Goal: Communication & Community: Answer question/provide support

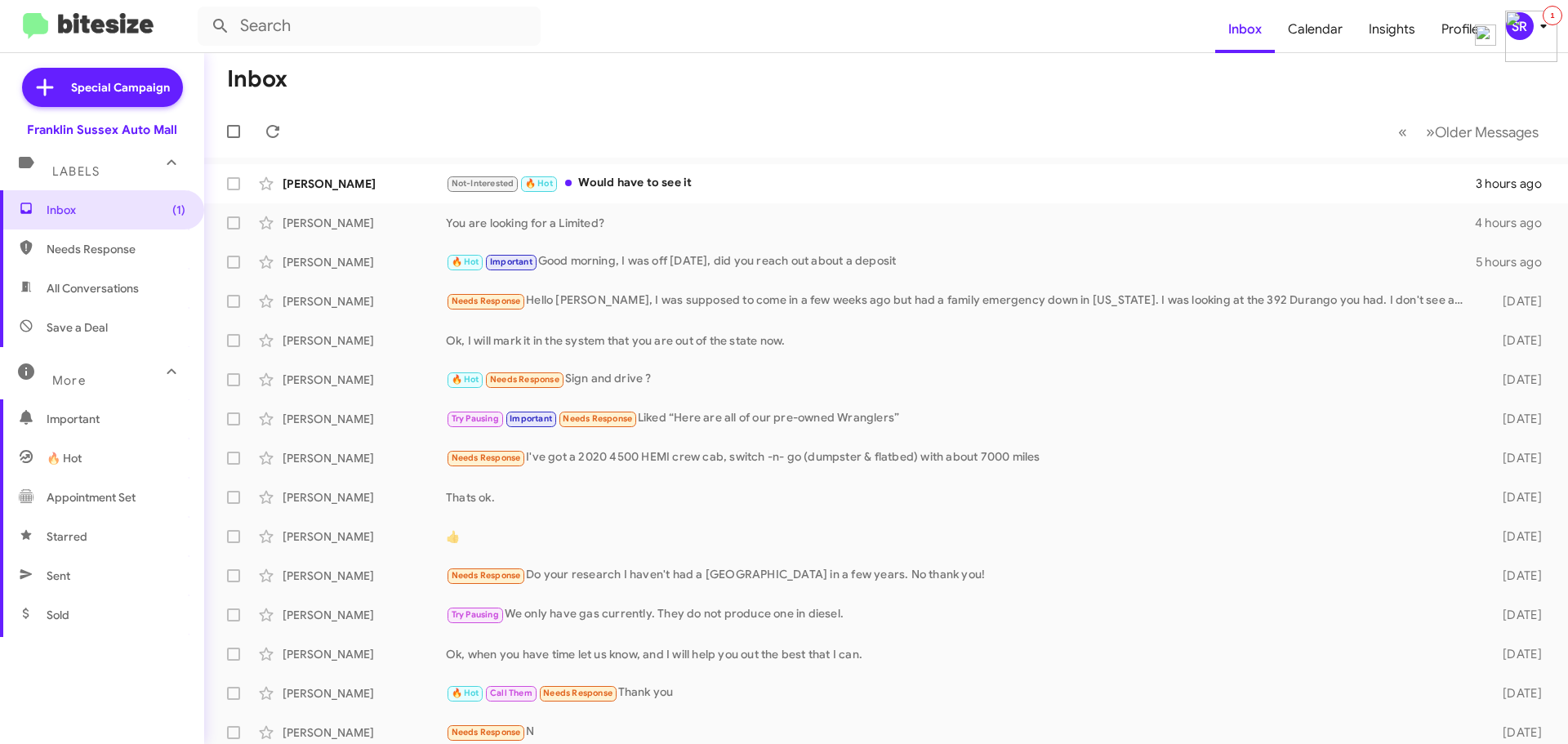
click at [97, 285] on span "All Conversations" at bounding box center [92, 287] width 92 height 16
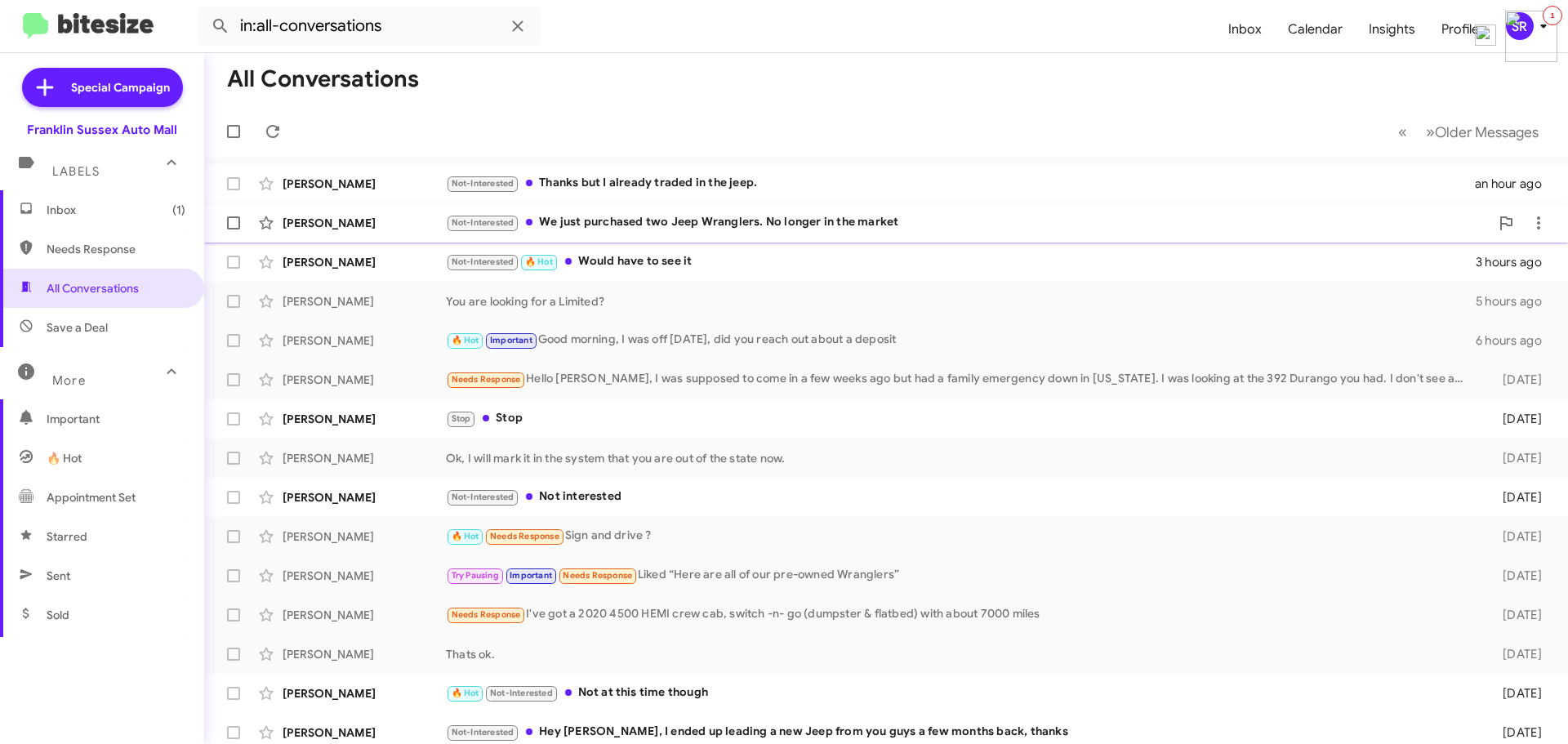
click at [605, 223] on div "Not-Interested We just purchased two Jeep Wranglers. No longer in the market" at bounding box center [968, 222] width 1043 height 18
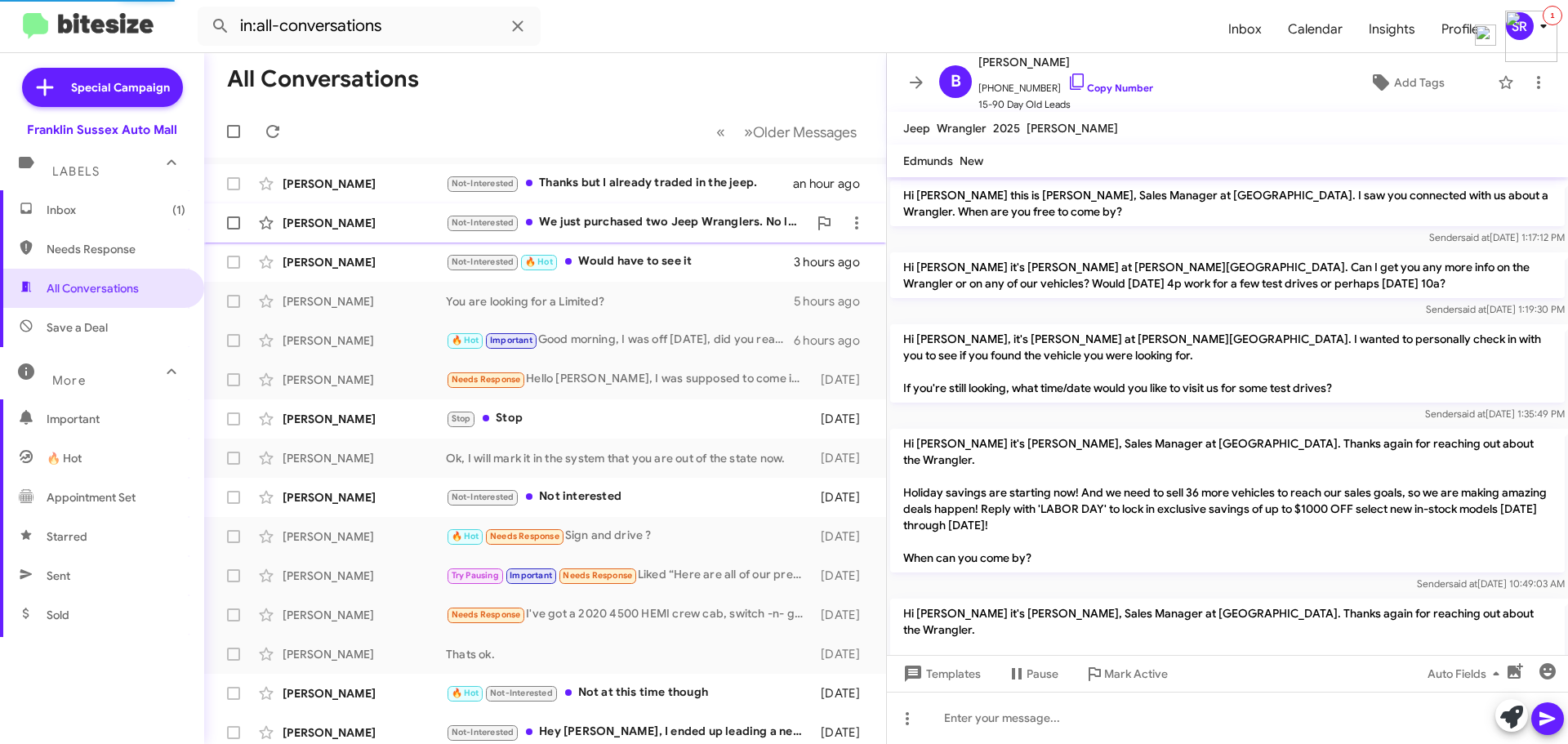
scroll to position [833, 0]
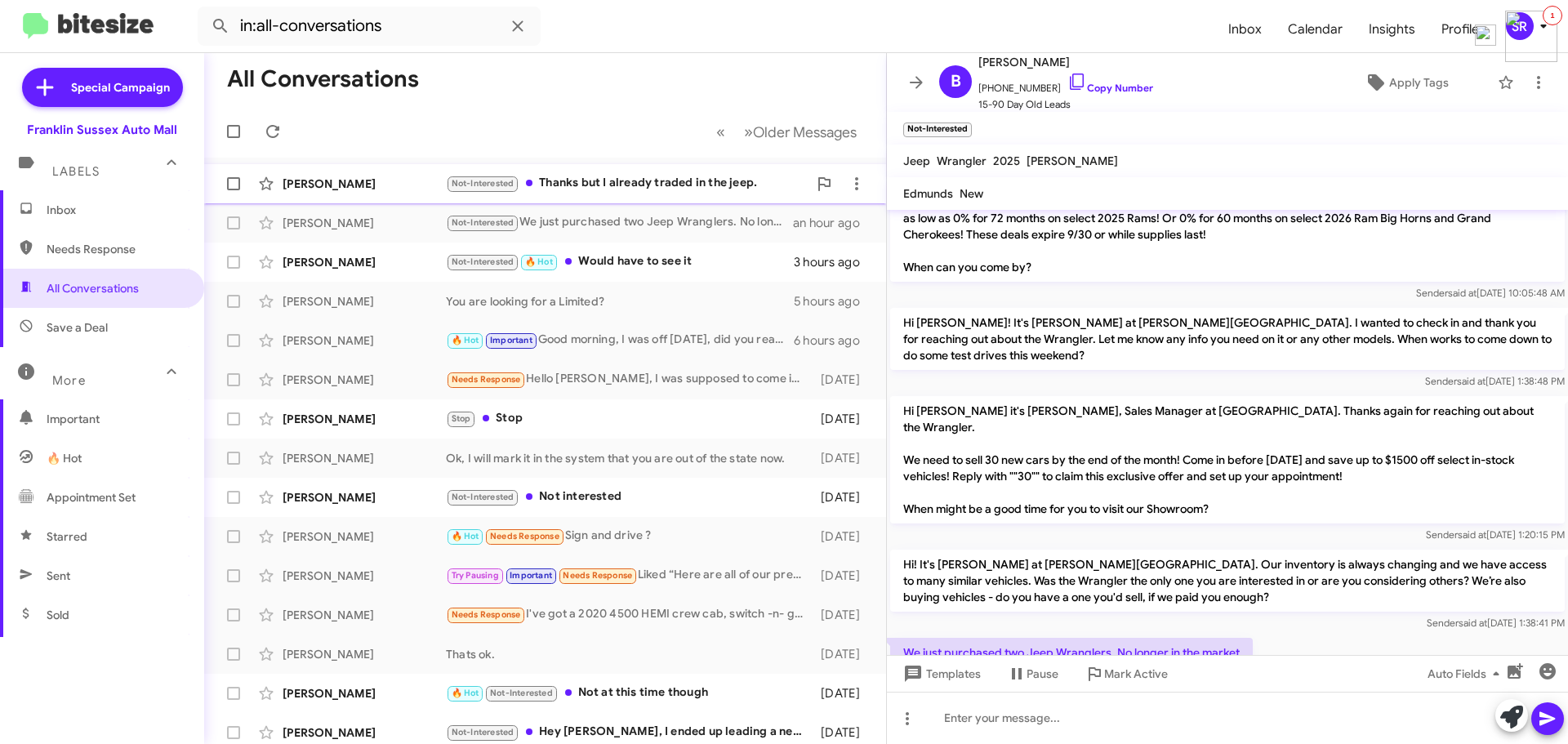
click at [641, 180] on div "Not-Interested Thanks but I already traded in the jeep." at bounding box center [627, 183] width 362 height 18
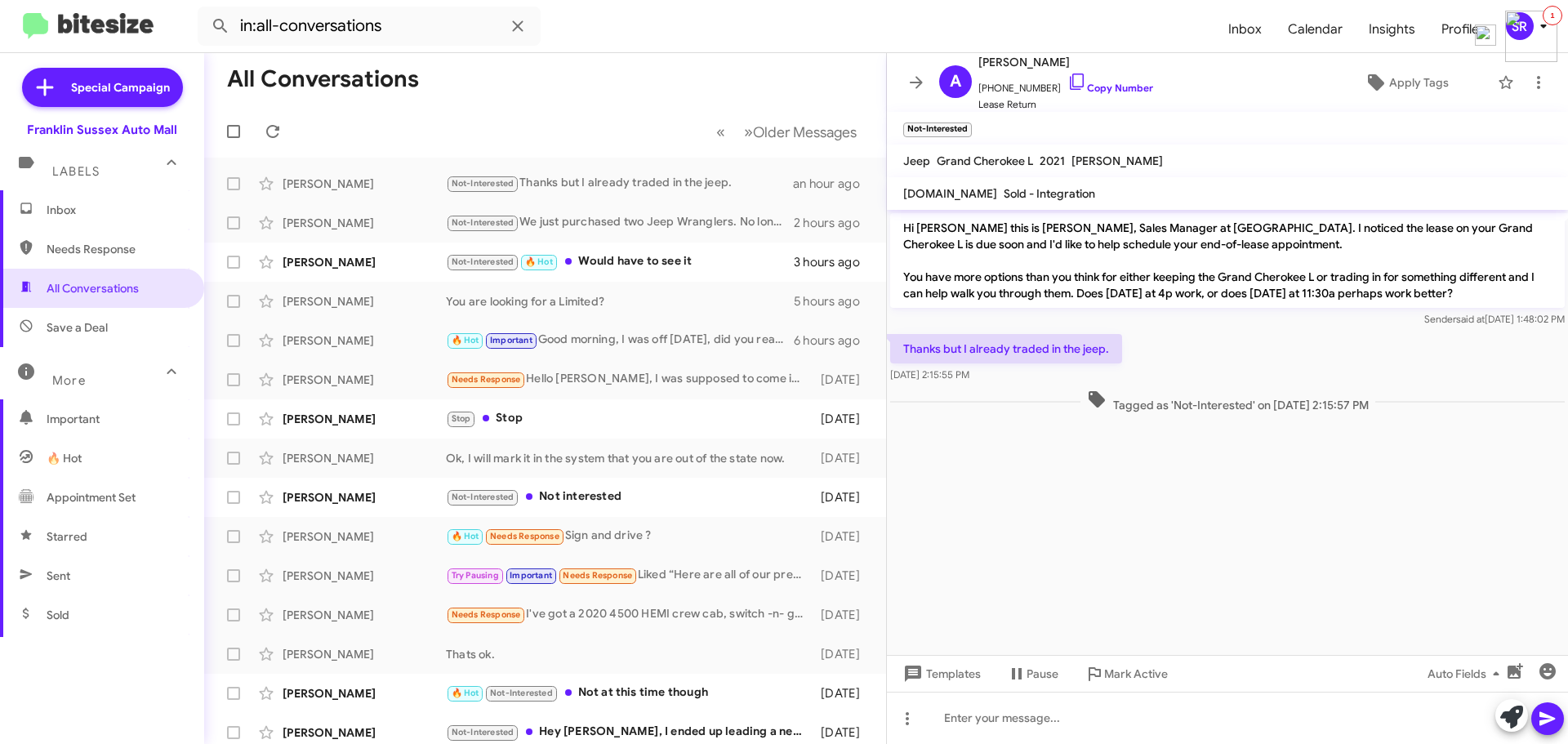
click at [55, 244] on span "Needs Response" at bounding box center [115, 249] width 138 height 16
type input "in:needs-response"
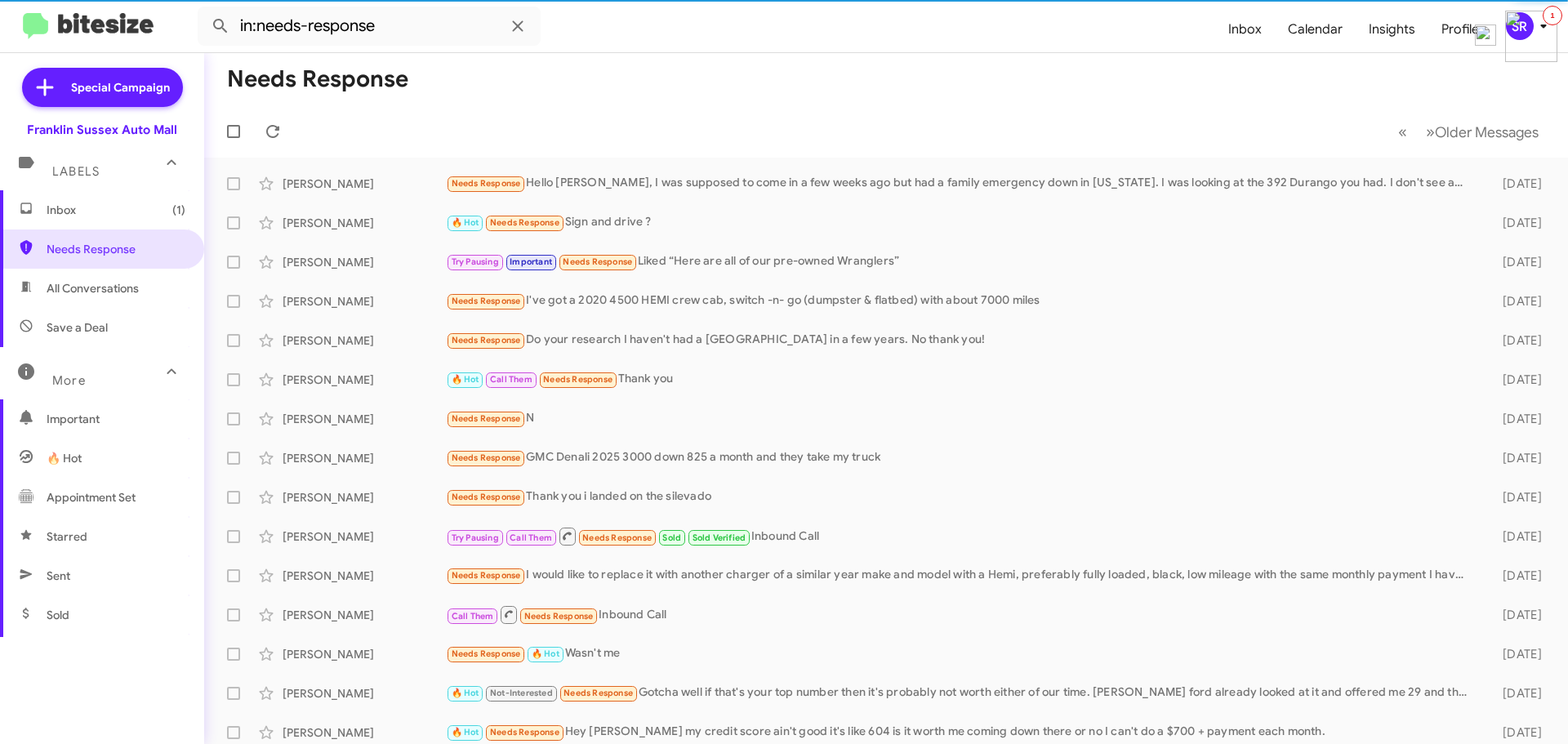
click at [53, 212] on span "Inbox (1)" at bounding box center [115, 209] width 138 height 16
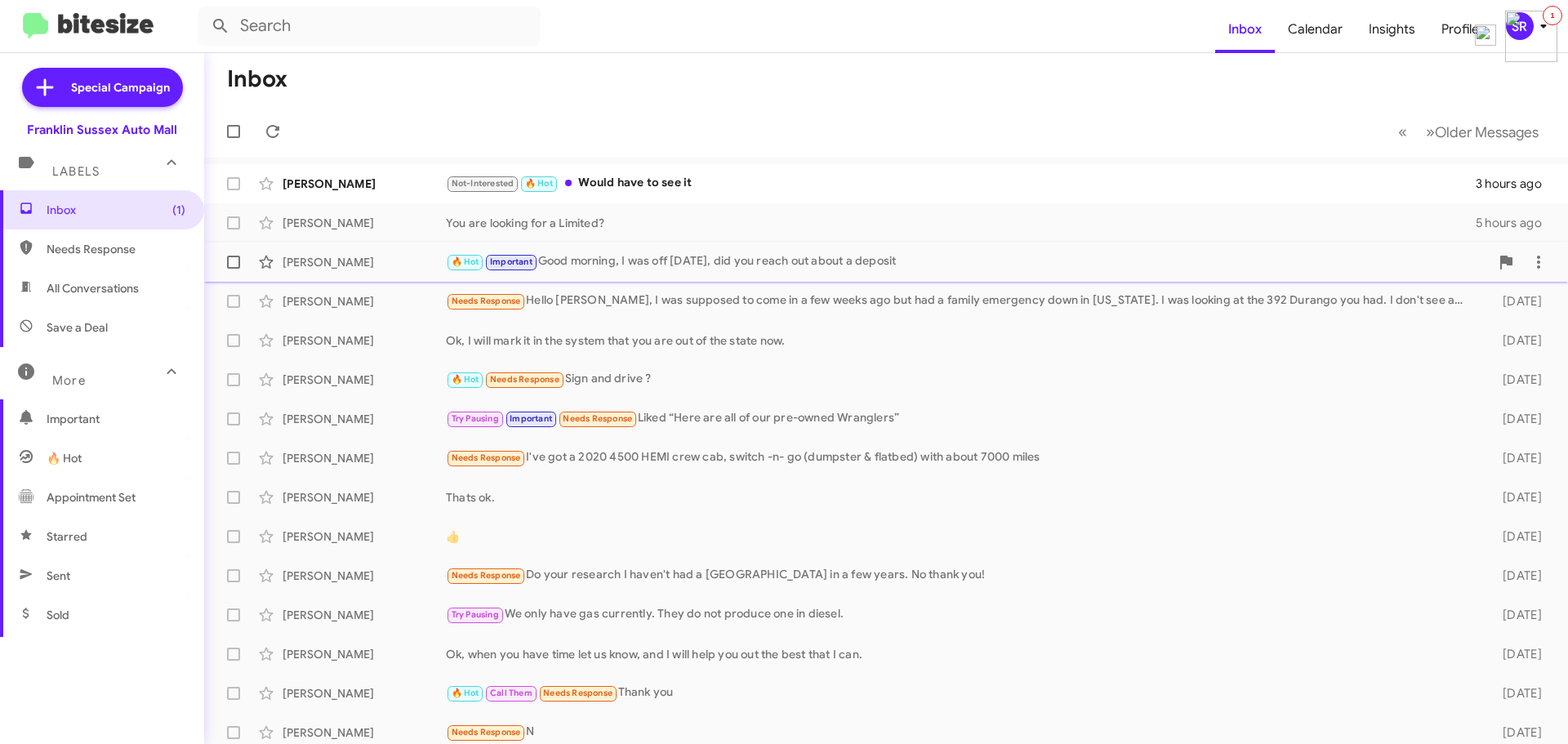
click at [657, 253] on div "🔥 Hot Important Good morning, I was off [DATE], did you reach out about a depos…" at bounding box center [968, 261] width 1043 height 18
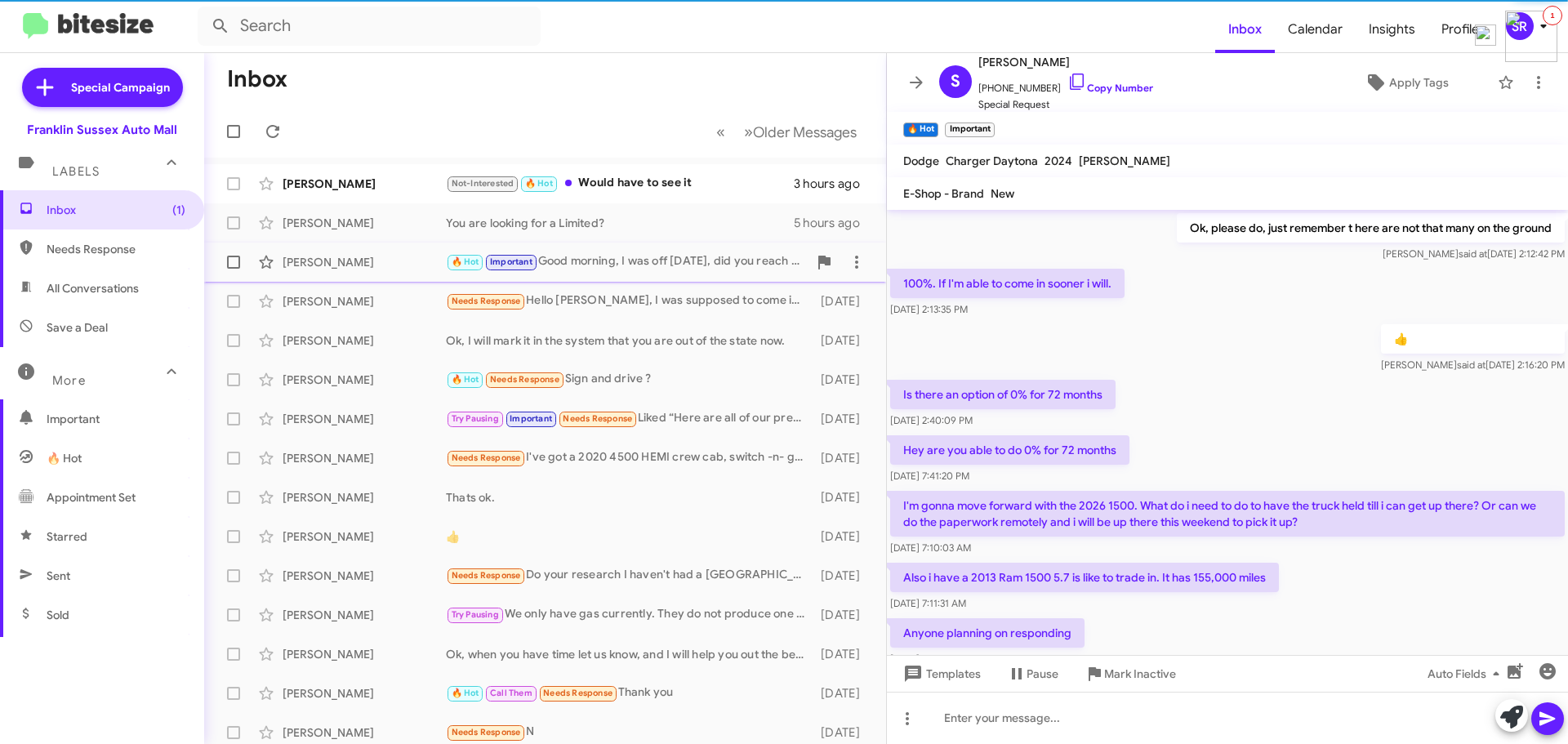
scroll to position [763, 0]
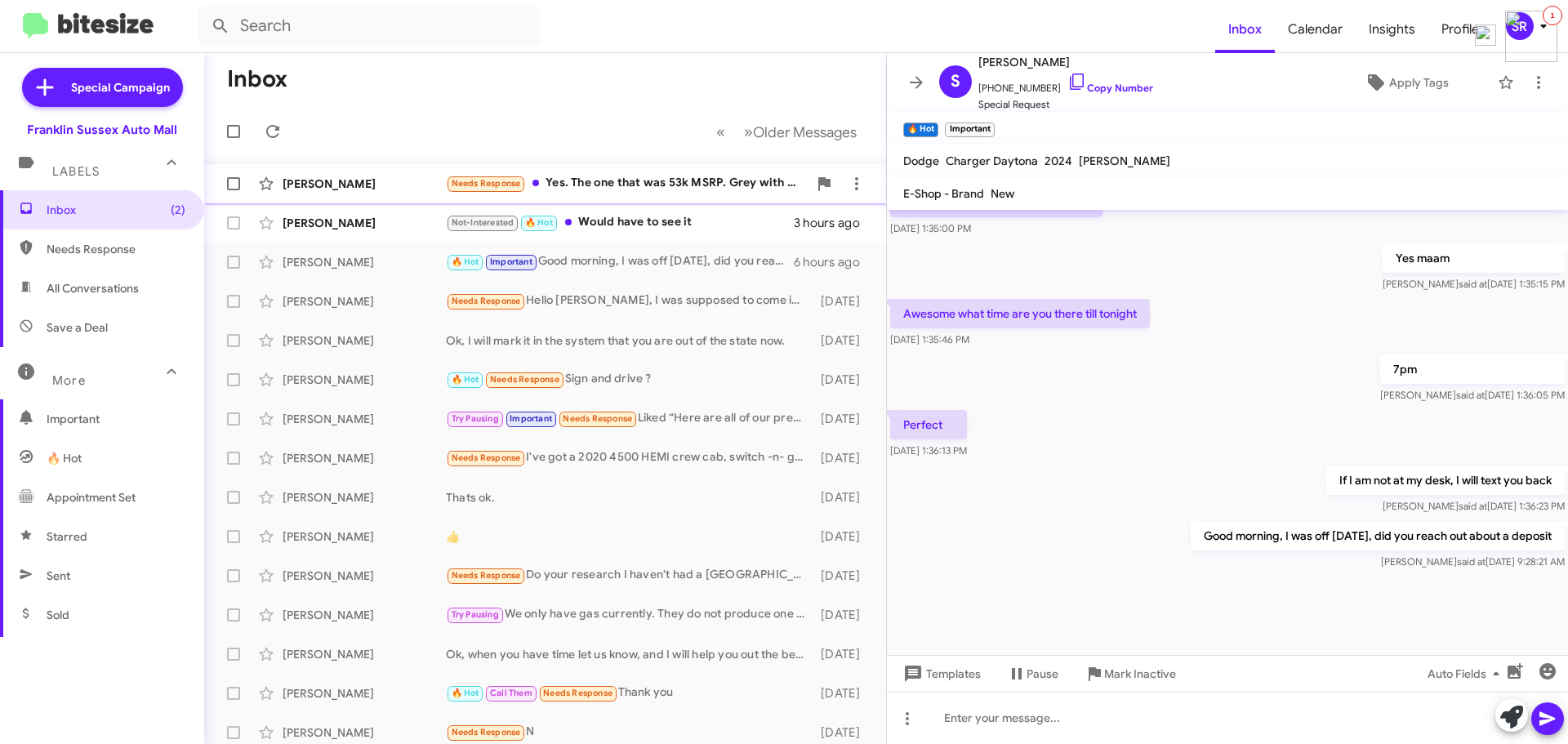
click at [602, 178] on div "Needs Response Yes. The one that was 53k MSRP. Grey with black wheels" at bounding box center [627, 183] width 362 height 18
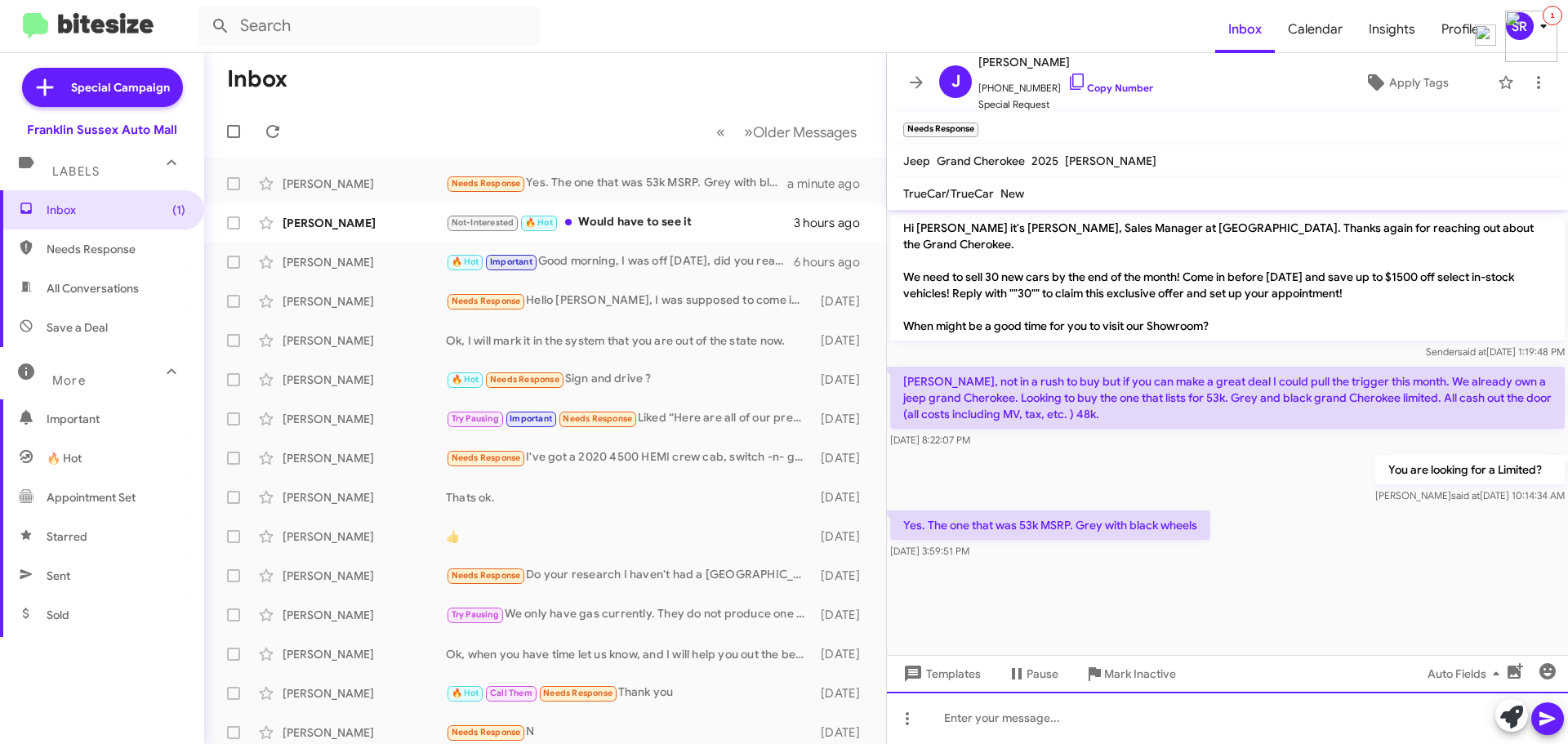
click at [980, 726] on div at bounding box center [1227, 718] width 681 height 52
click at [1228, 706] on div "Do you have a current Stellantis Lease?" at bounding box center [1227, 718] width 681 height 52
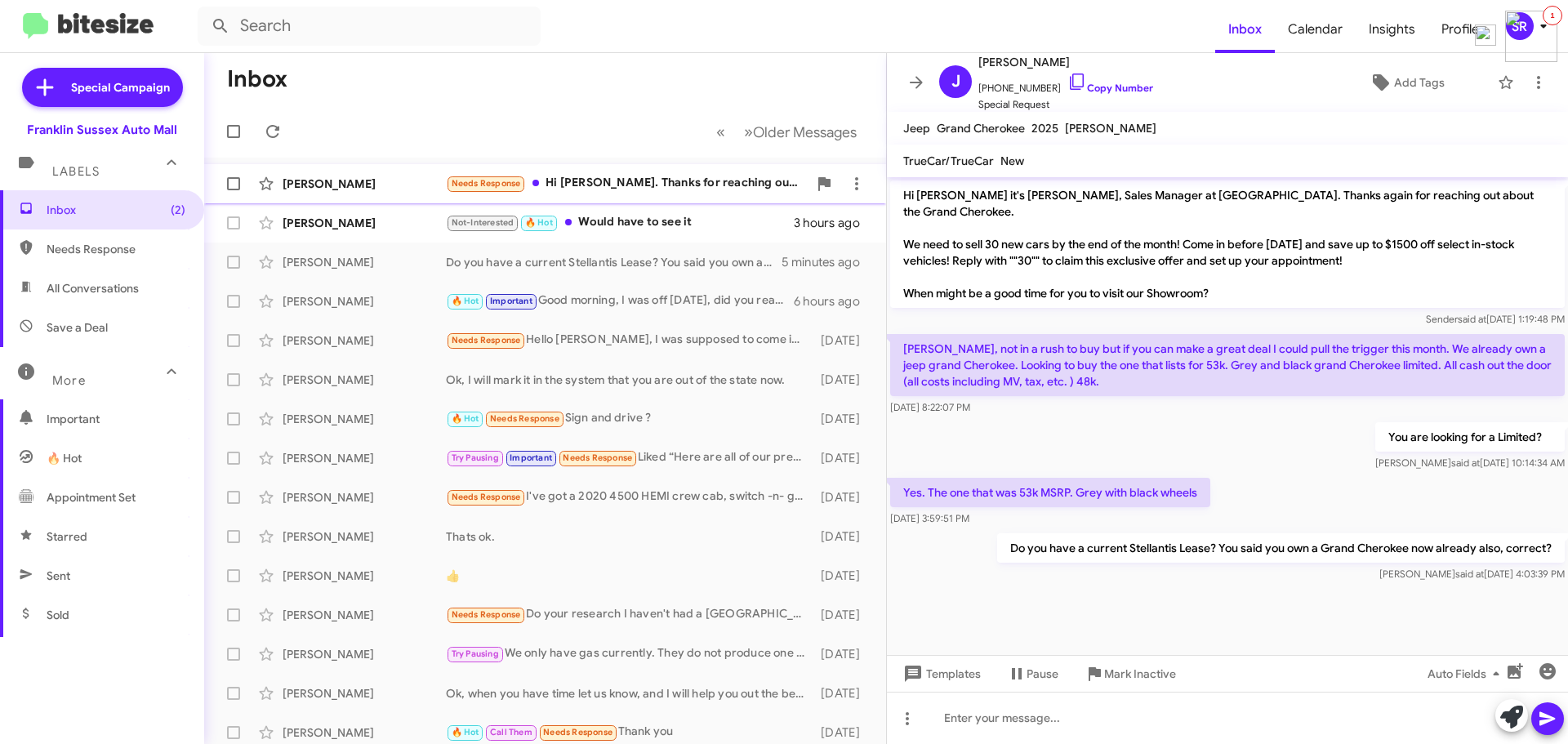
click at [593, 177] on div "Needs Response Hi [PERSON_NAME]. Thanks for reaching out. I had asked for a bre…" at bounding box center [627, 183] width 362 height 18
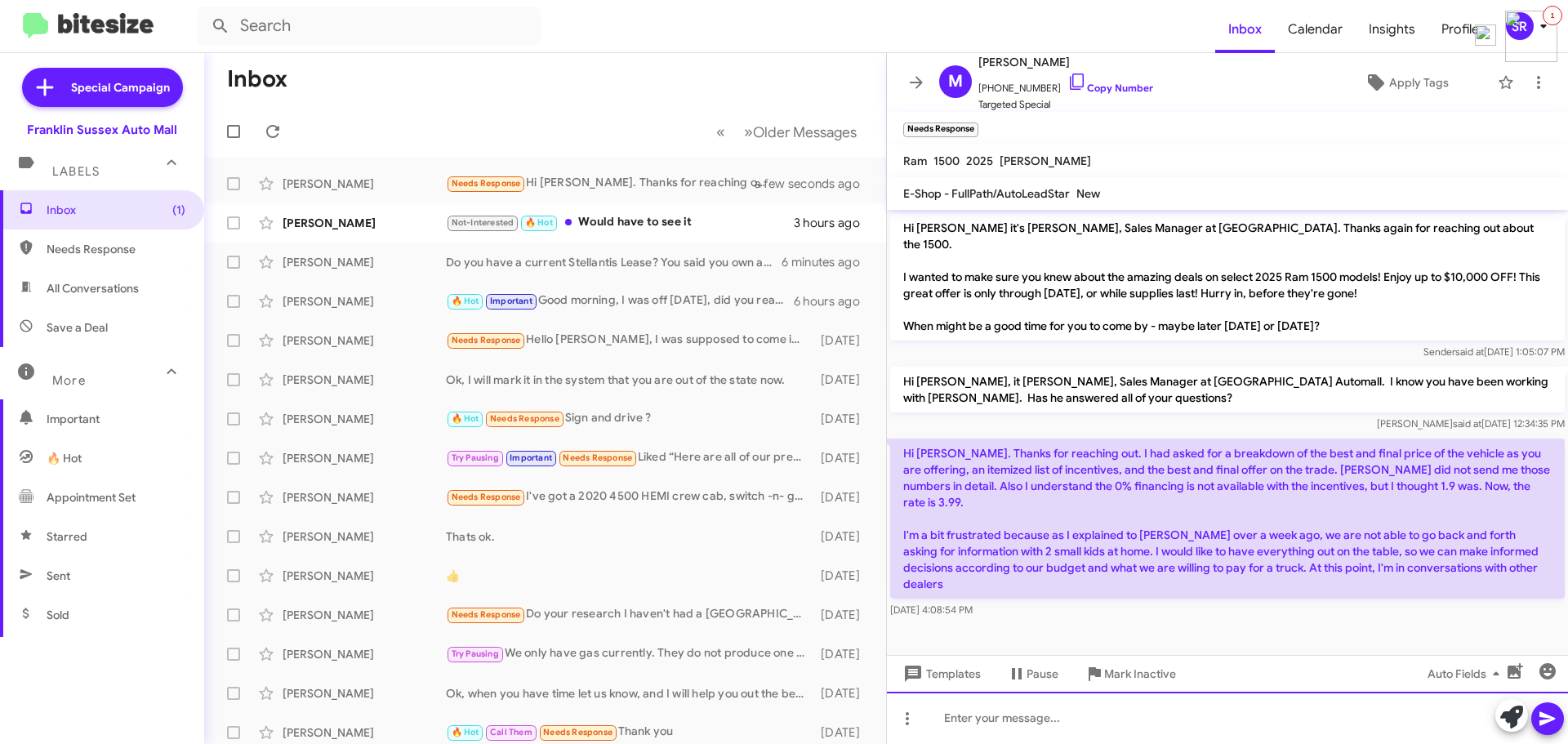
click at [1080, 719] on div at bounding box center [1227, 718] width 681 height 52
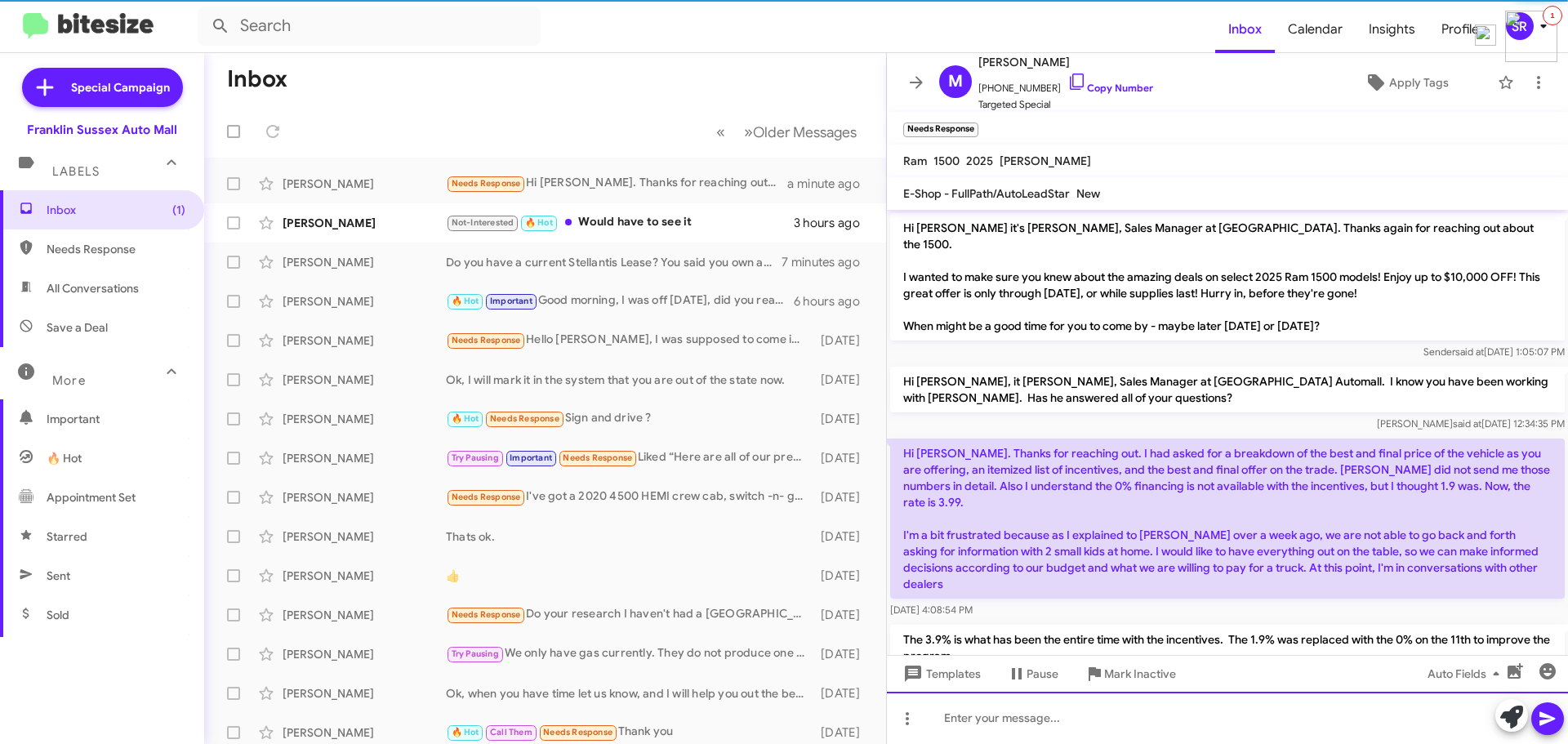
scroll to position [22, 0]
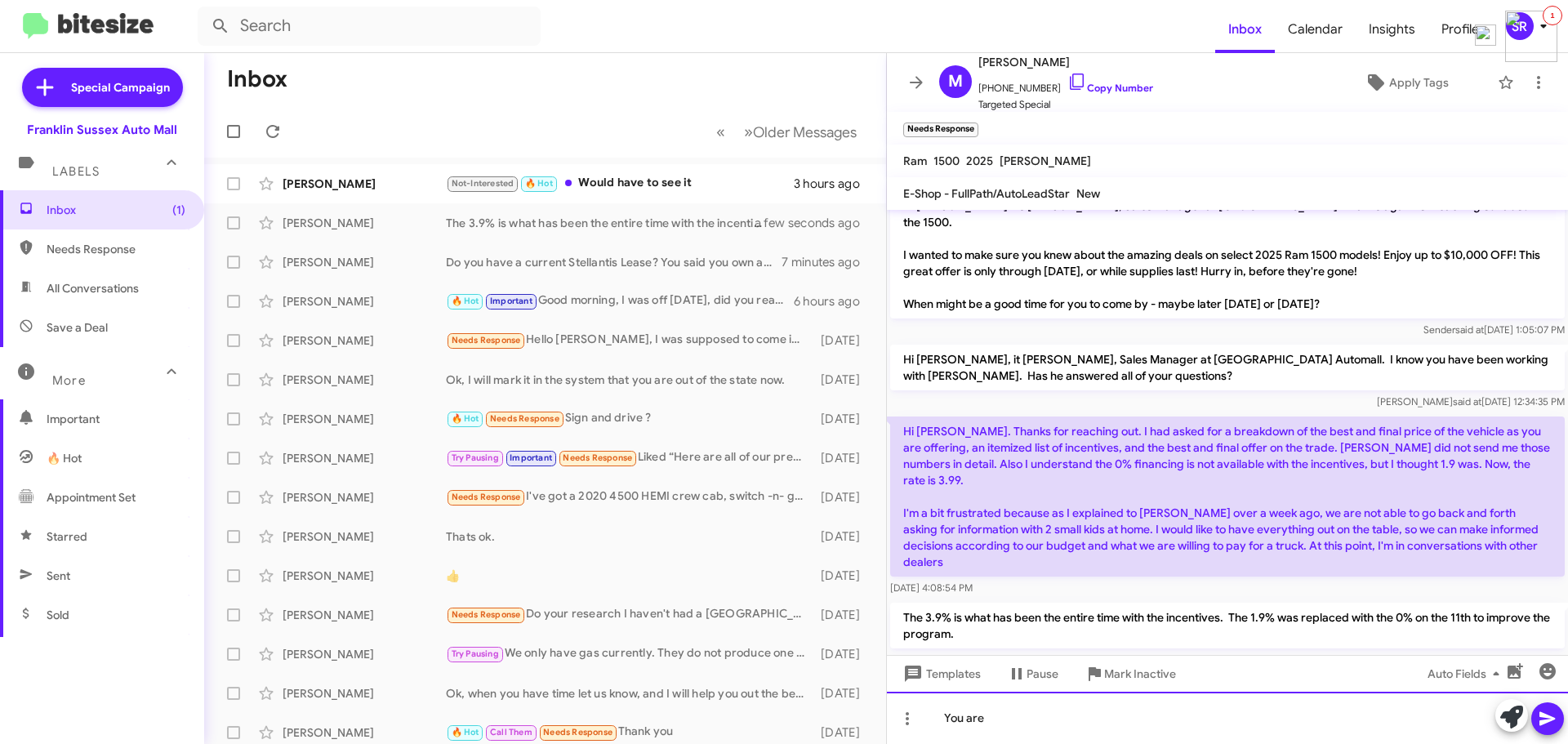
click at [1082, 724] on div "You are" at bounding box center [1227, 718] width 681 height 52
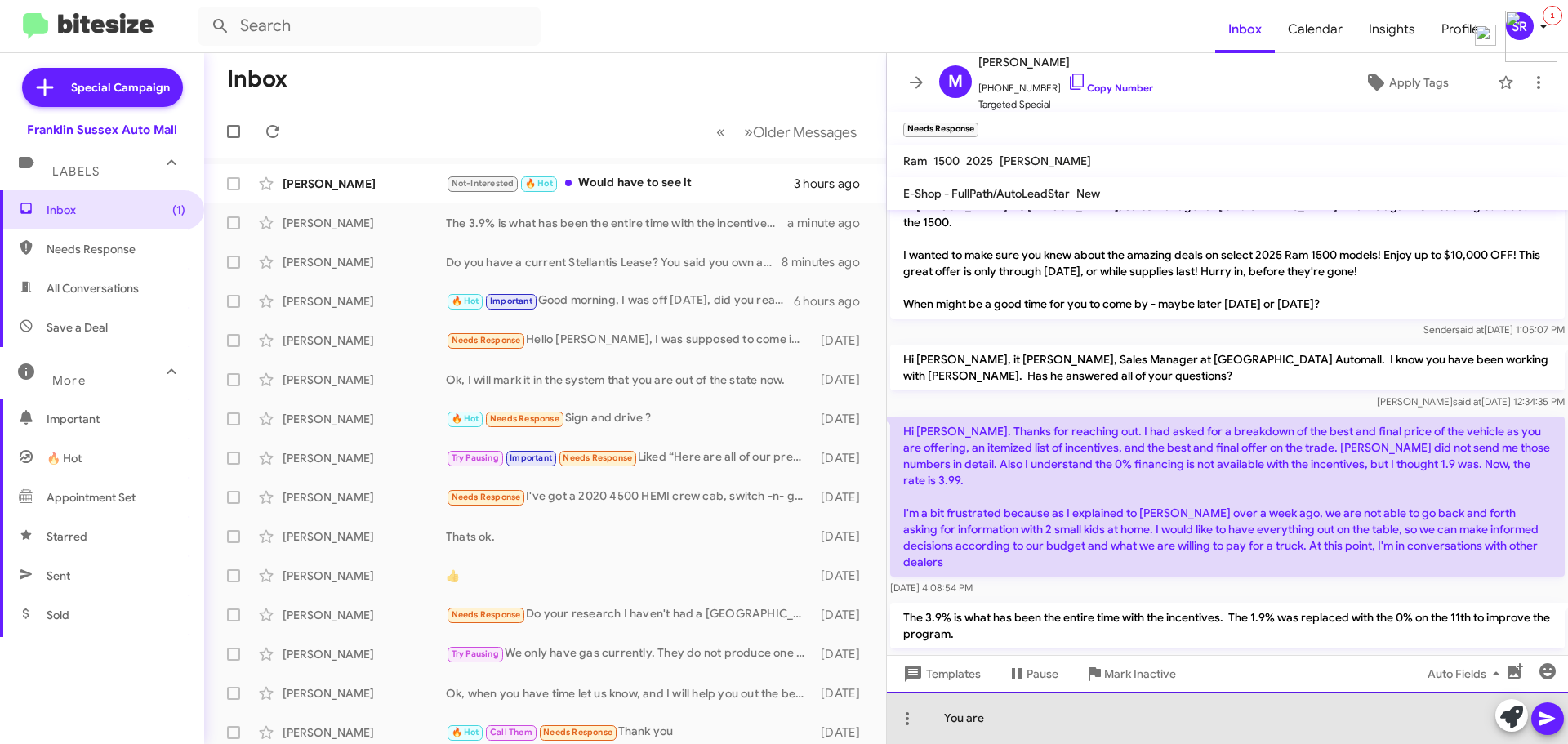
click at [1012, 712] on div "You are" at bounding box center [1227, 718] width 681 height 52
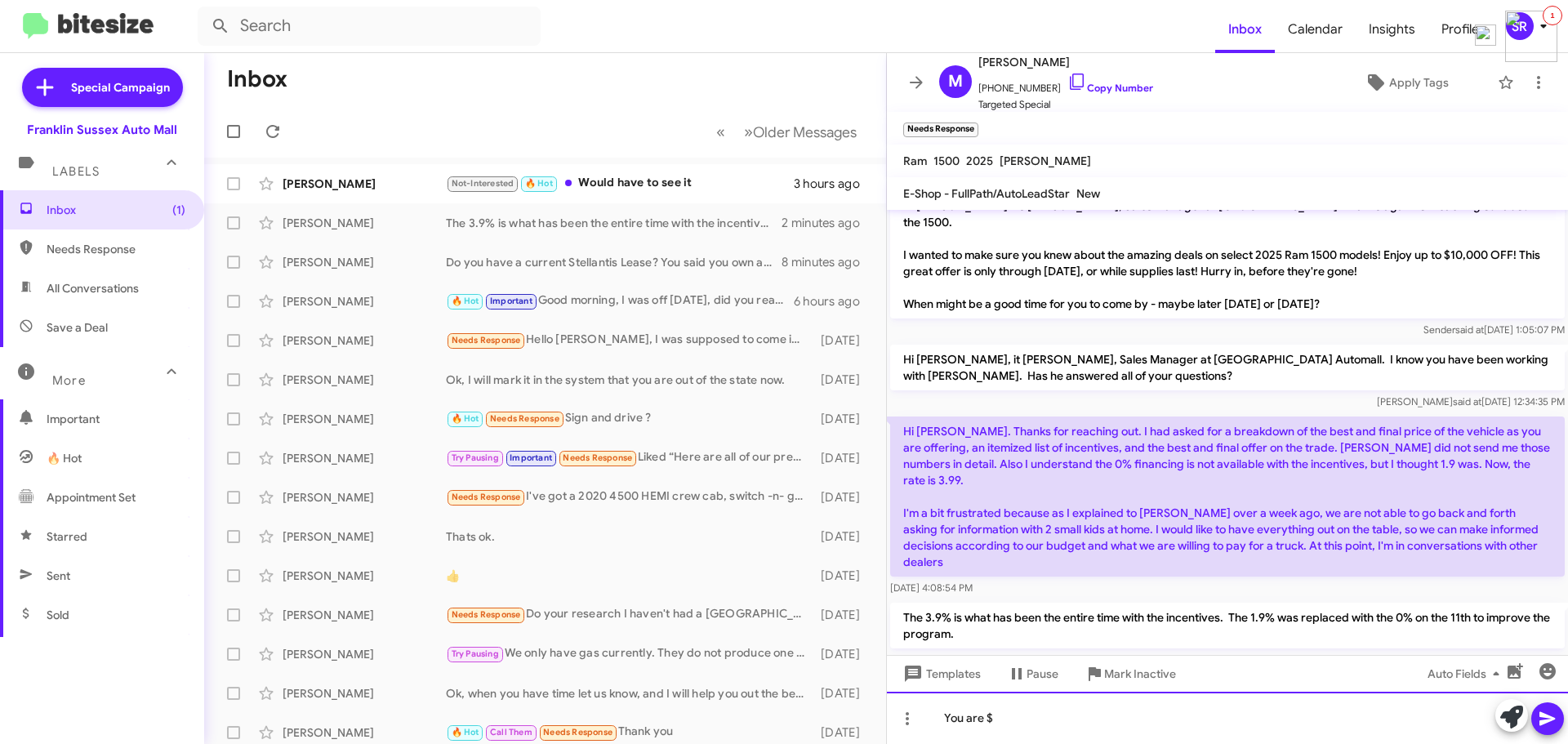
click at [1019, 733] on div "You are $" at bounding box center [1227, 718] width 681 height 52
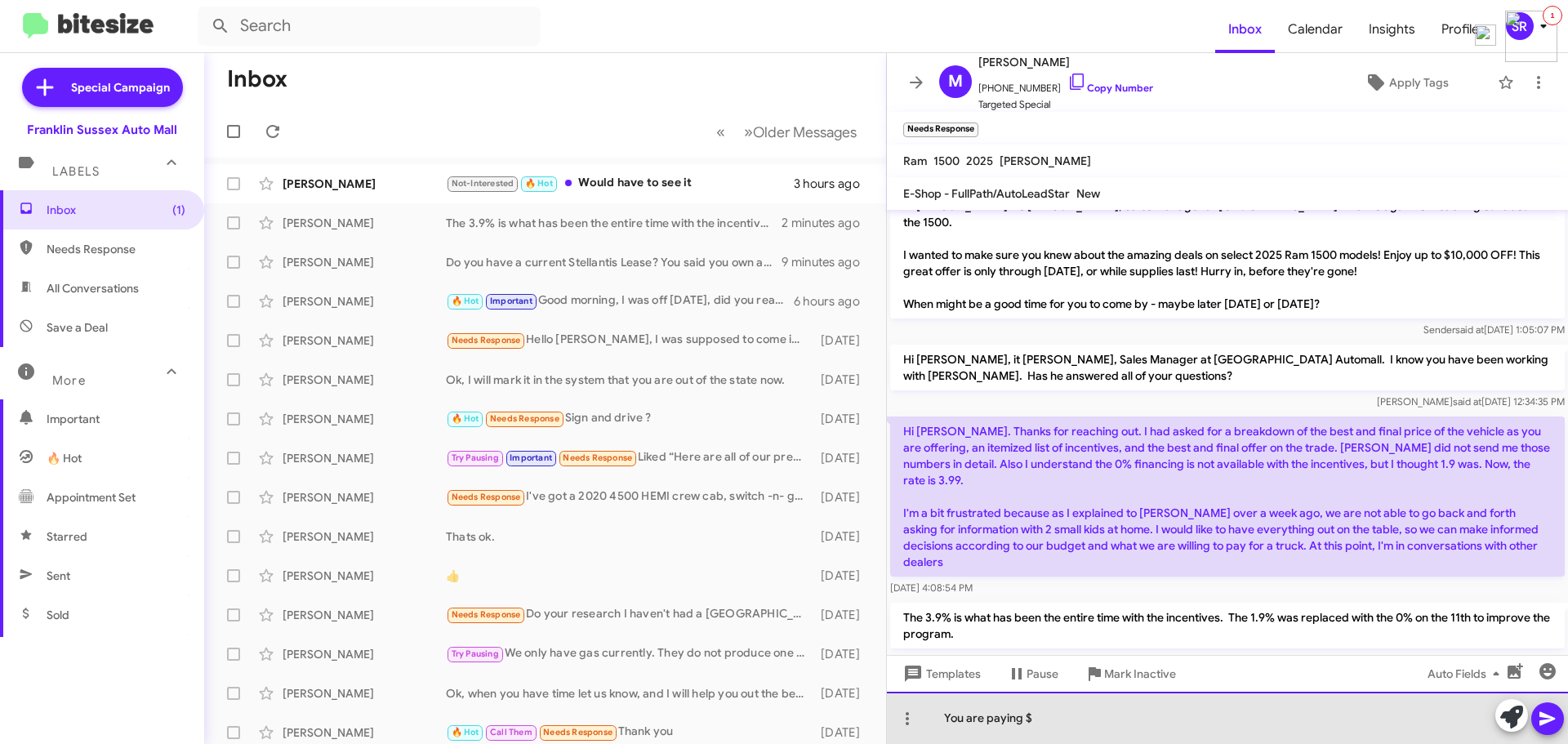
click at [1180, 719] on div "You are paying $" at bounding box center [1227, 718] width 681 height 52
click at [1169, 711] on div "You are paying $" at bounding box center [1227, 718] width 681 height 52
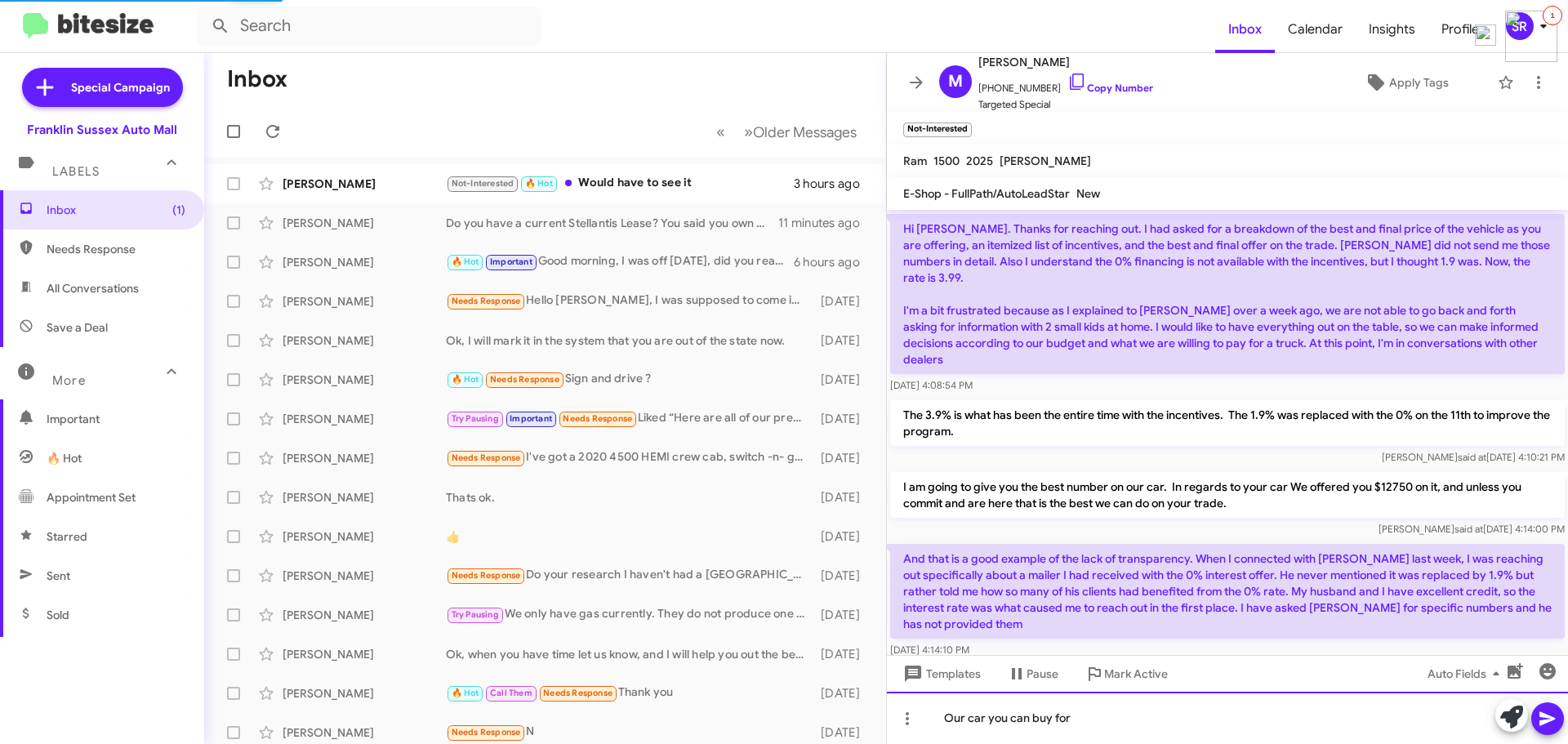
scroll to position [257, 0]
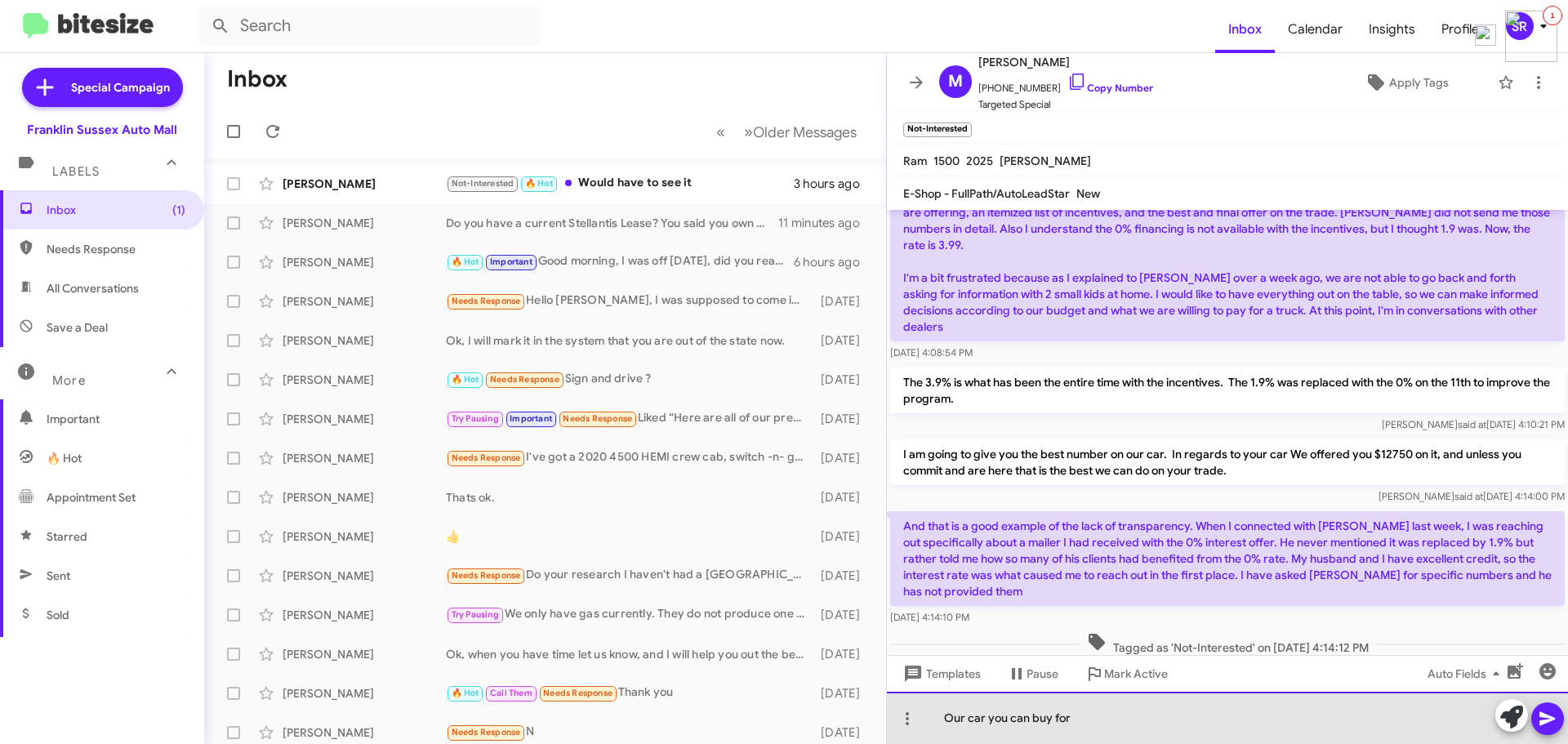
drag, startPoint x: 1086, startPoint y: 715, endPoint x: 928, endPoint y: 729, distance: 158.6
click at [928, 729] on div "Our car you can buy for" at bounding box center [1227, 718] width 681 height 52
click at [980, 728] on div "H" at bounding box center [1227, 718] width 681 height 52
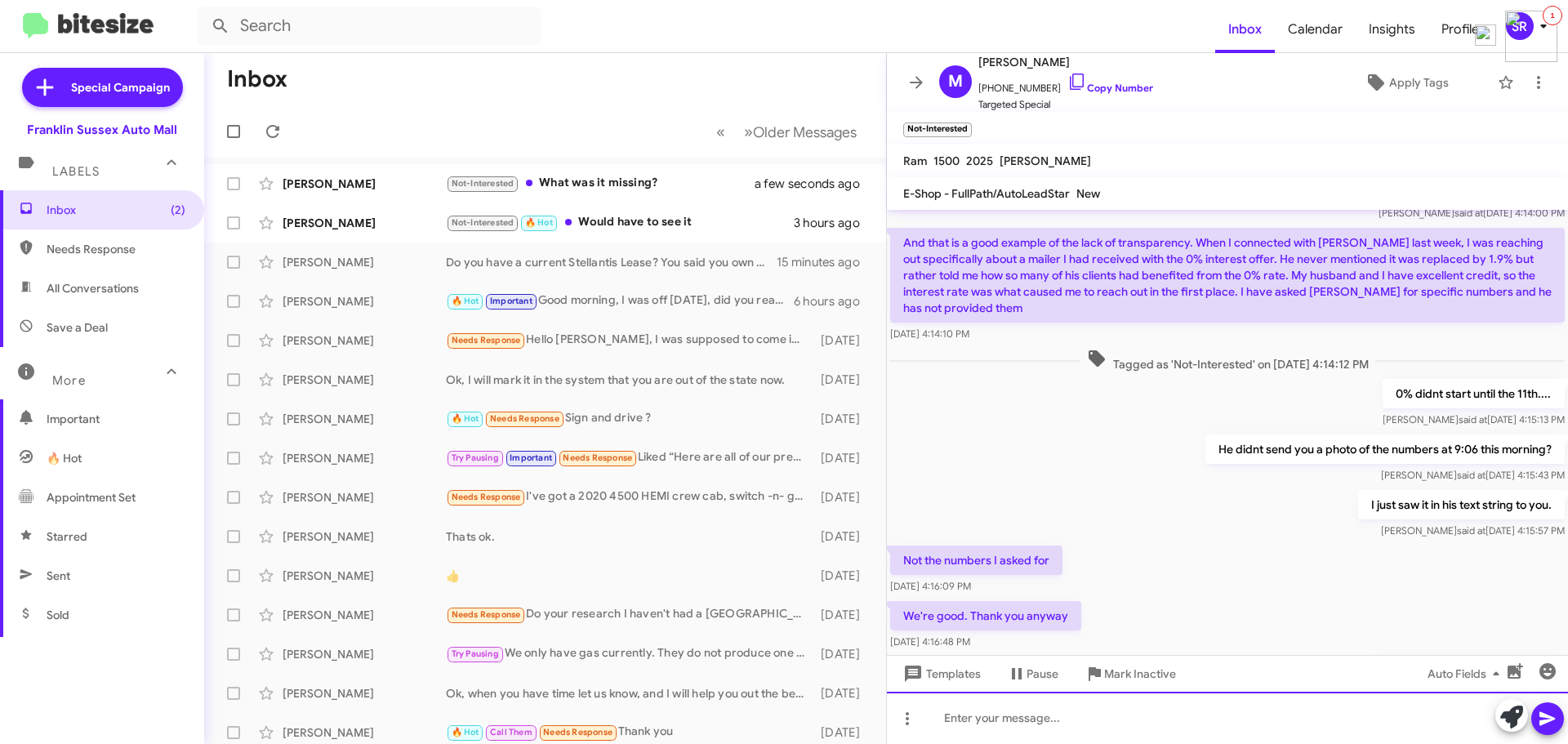
scroll to position [734, 0]
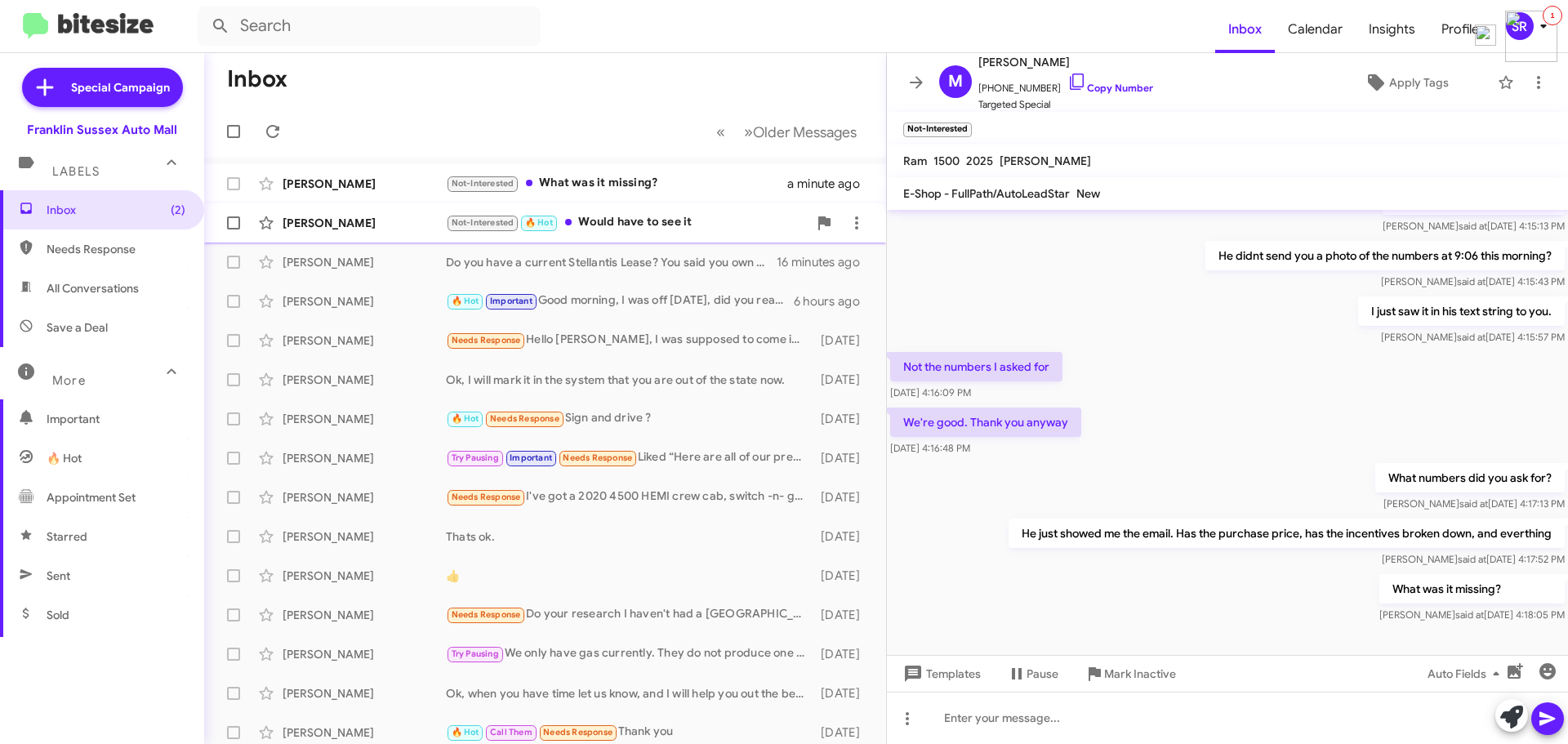
click at [638, 209] on div "[PERSON_NAME] Not-Interested 🔥 Hot Would have to see it 3 hours ago" at bounding box center [545, 223] width 656 height 33
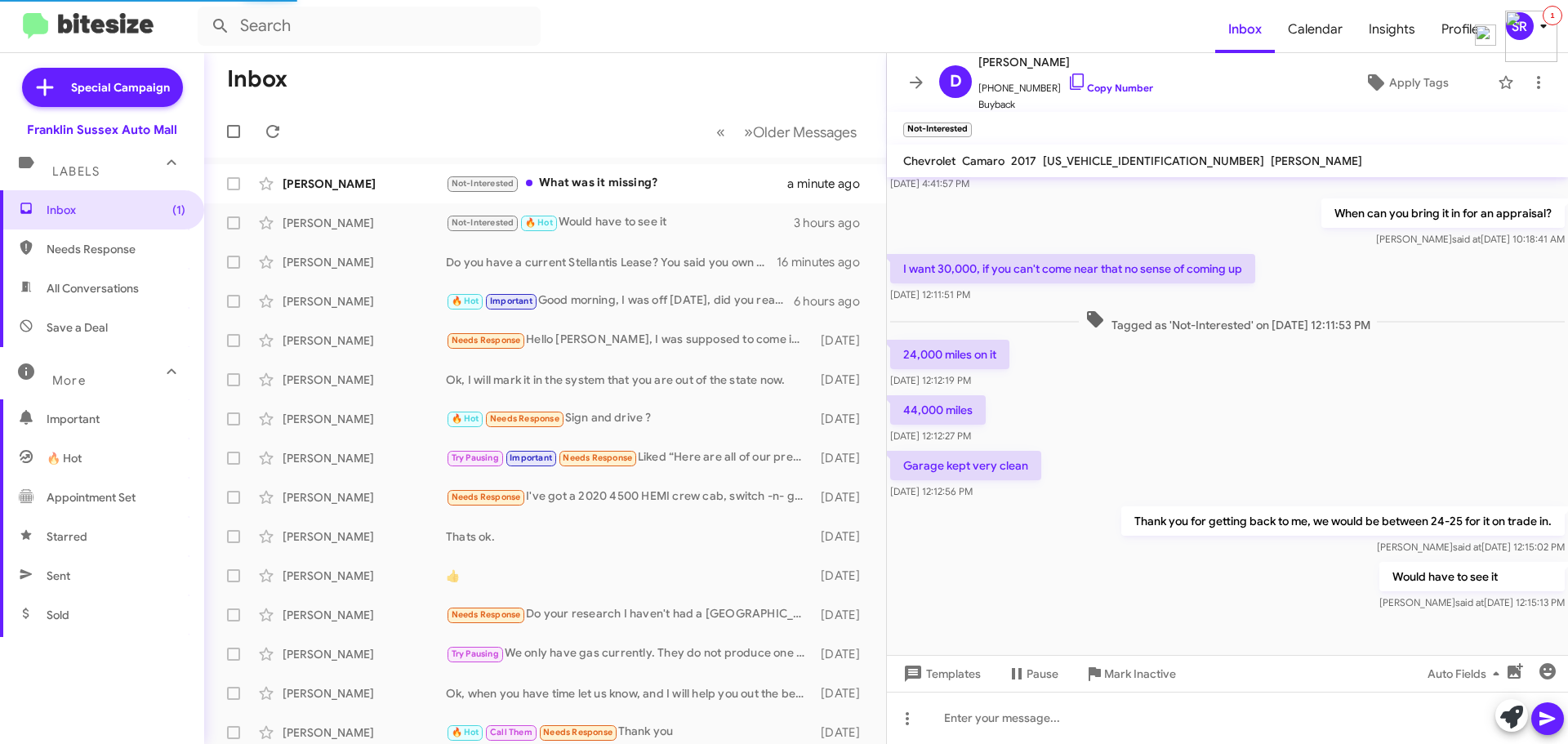
scroll to position [142, 0]
click at [550, 174] on div "Not-Interested What was it missing?" at bounding box center [627, 183] width 362 height 18
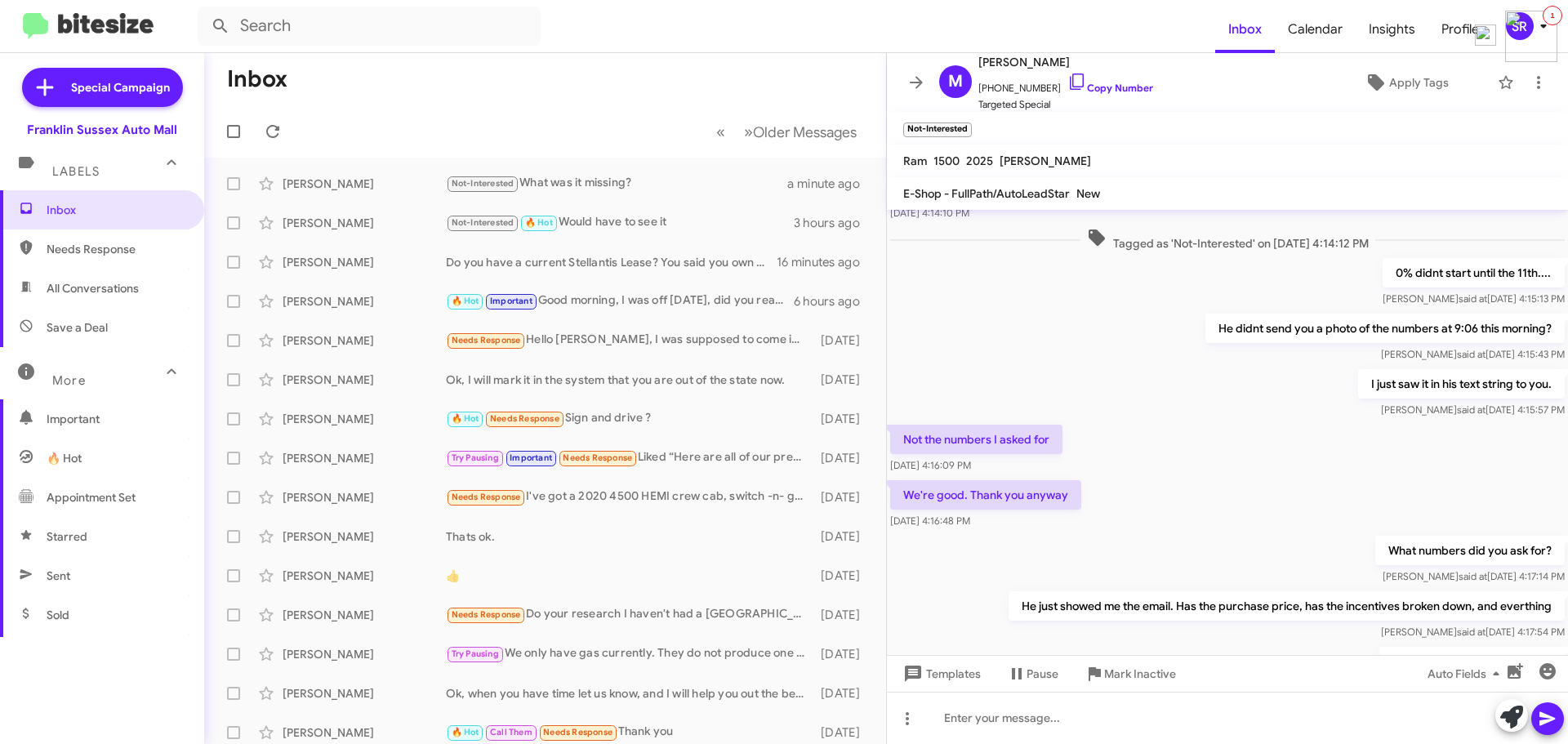
scroll to position [734, 0]
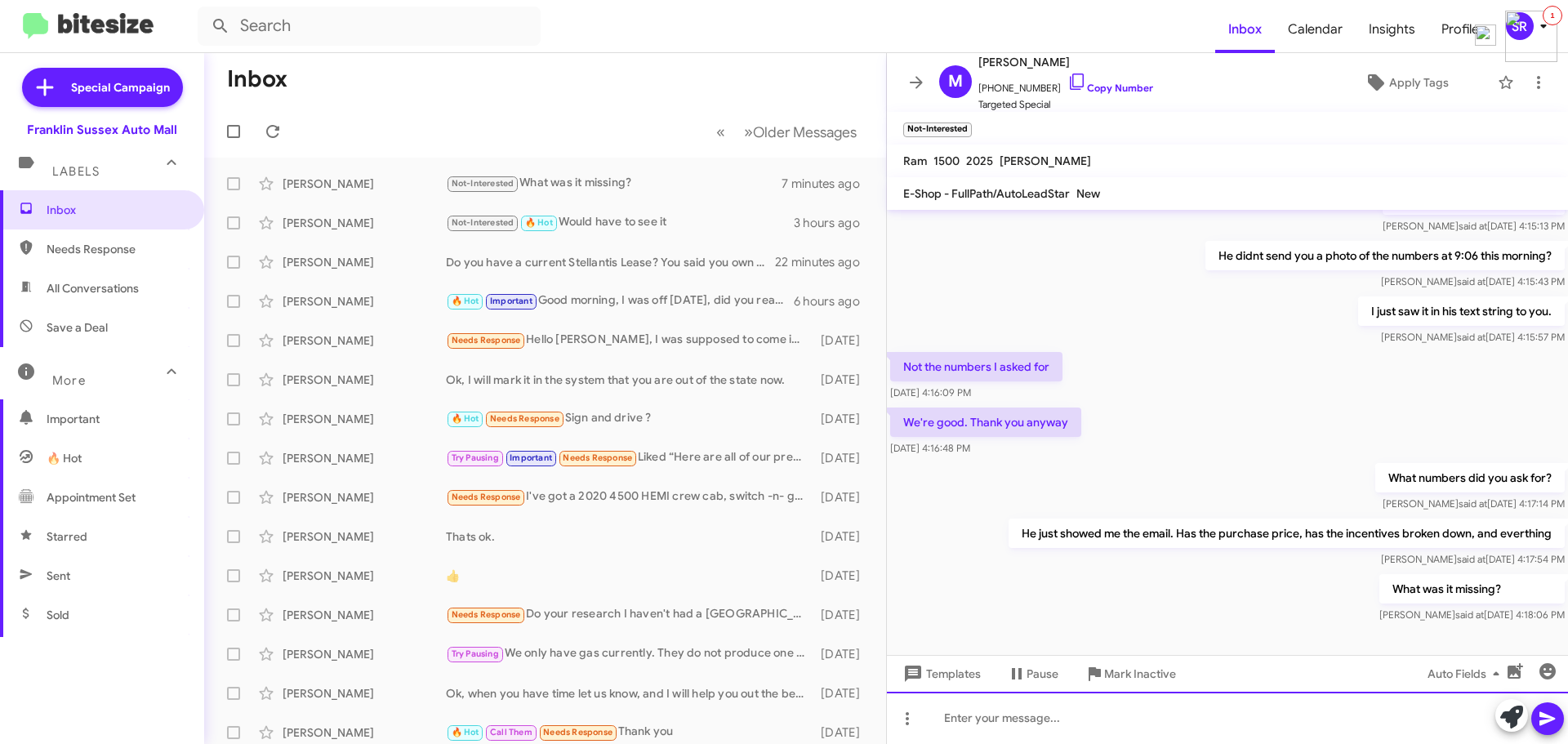
click at [1122, 709] on div at bounding box center [1227, 718] width 681 height 52
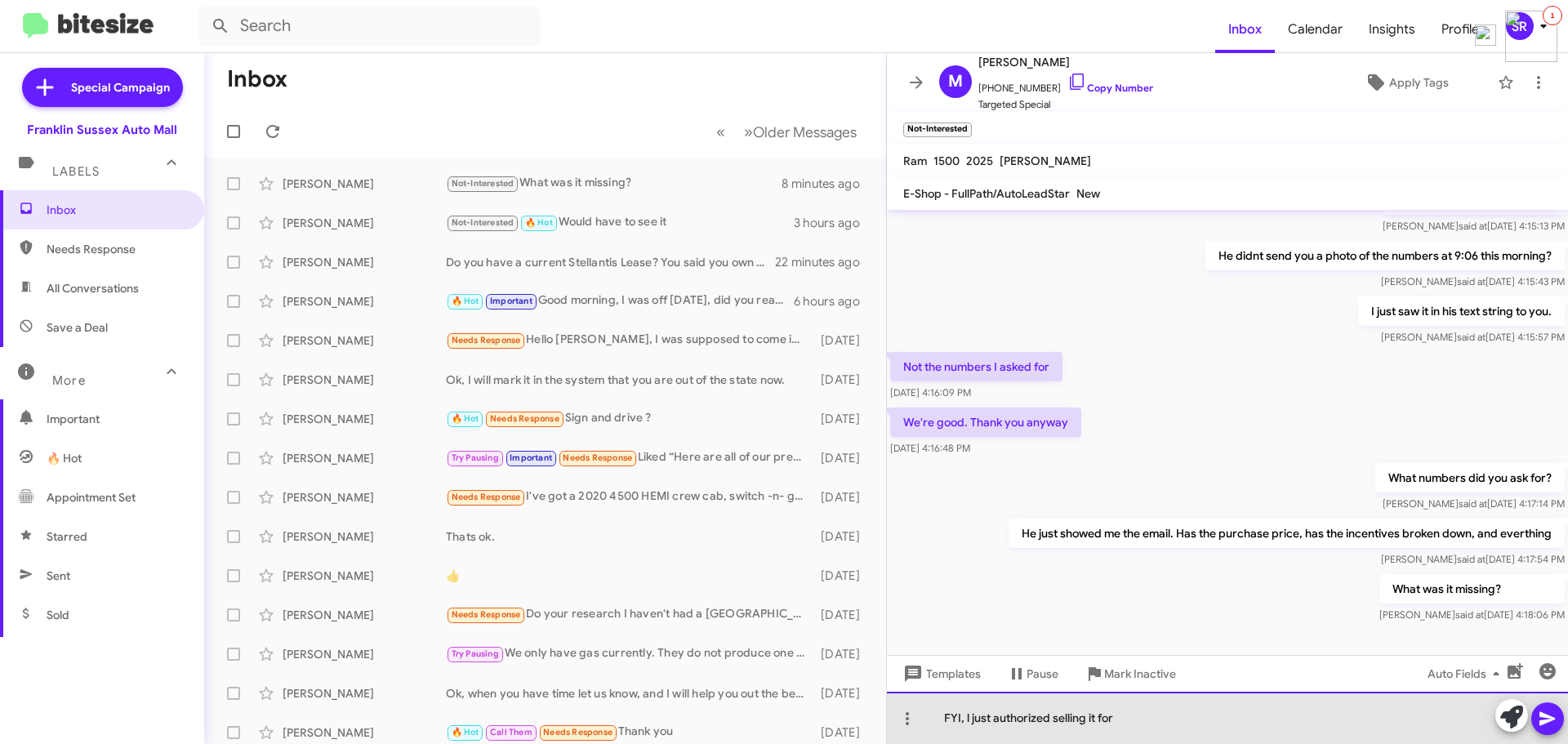
click at [1179, 717] on div "FYI, l just authorized selling it for" at bounding box center [1227, 718] width 681 height 52
click at [1219, 722] on div "FYI, l just got authorization to sell it for $51000." at bounding box center [1227, 718] width 681 height 52
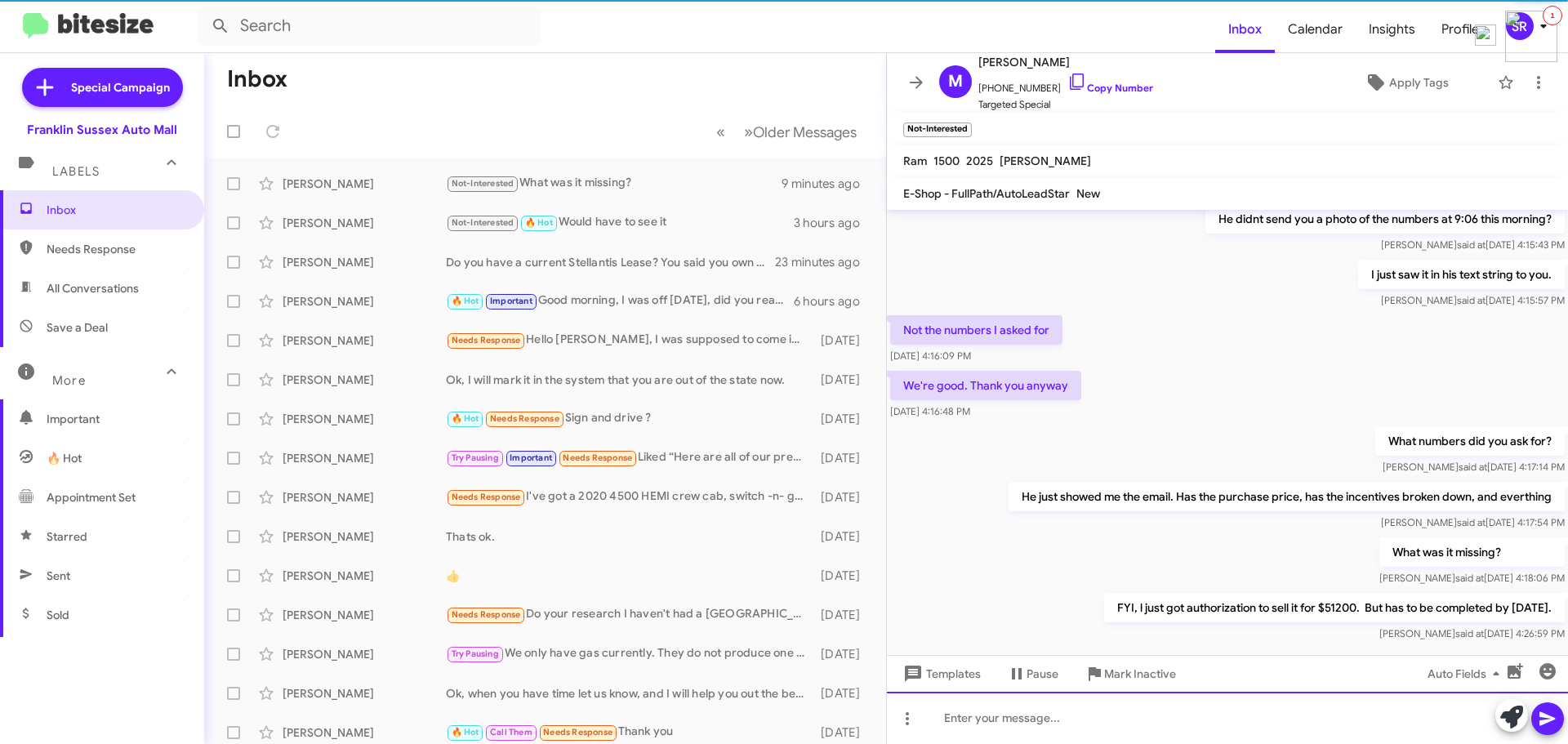
scroll to position [793, 0]
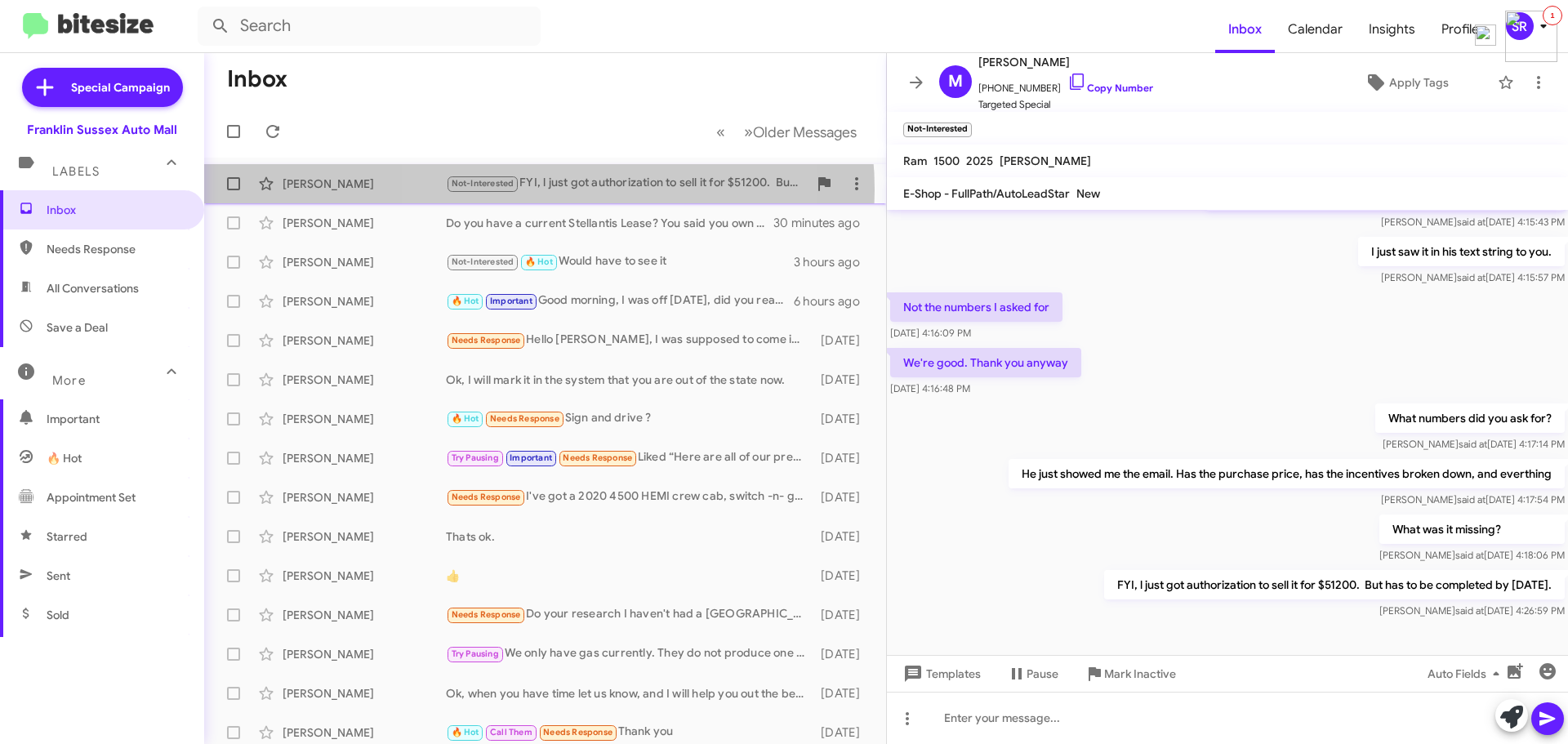
click at [534, 190] on div "Not-Interested FYI, l just got authorization to sell it for $51200. But has to …" at bounding box center [627, 183] width 362 height 18
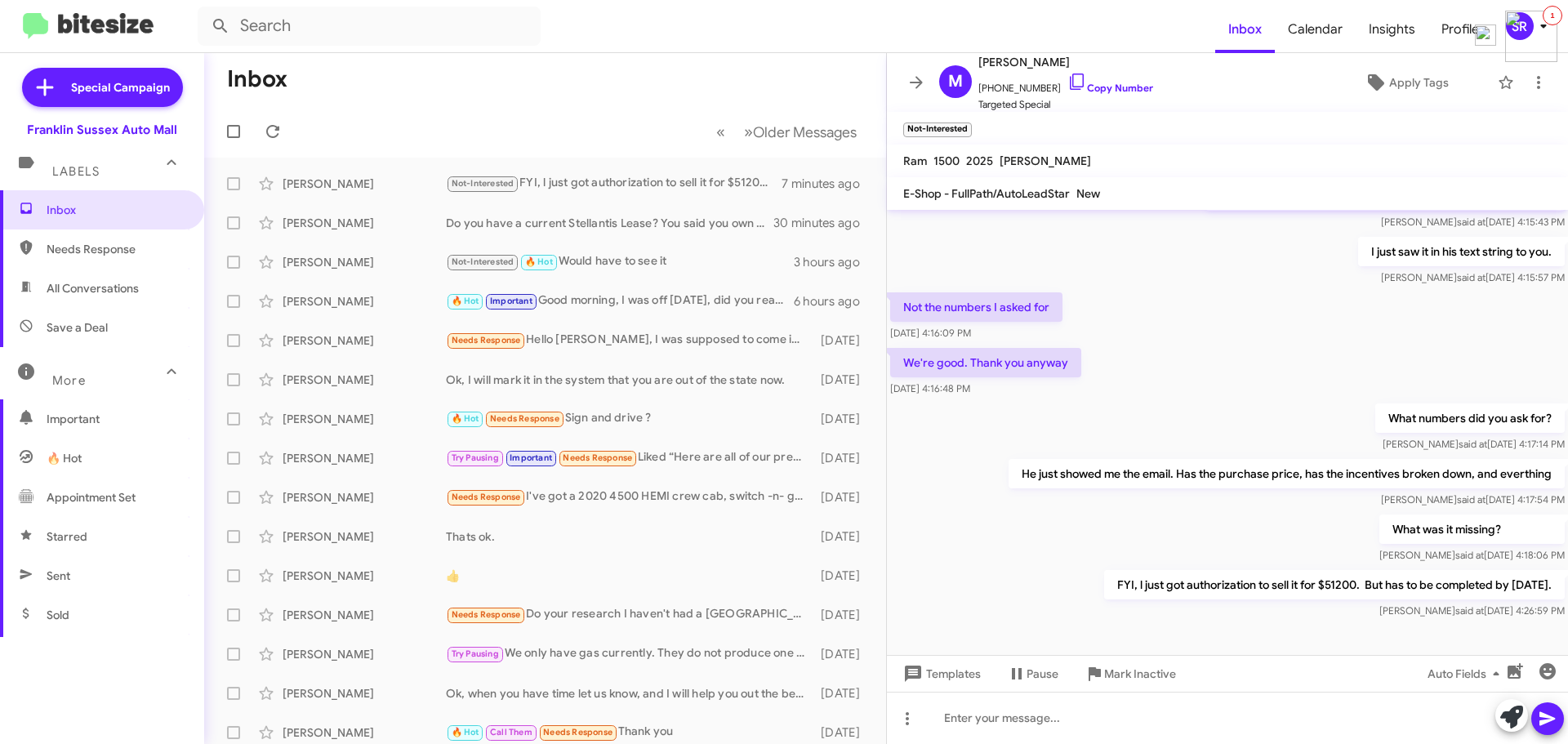
click at [80, 259] on span "Needs Response" at bounding box center [102, 249] width 204 height 40
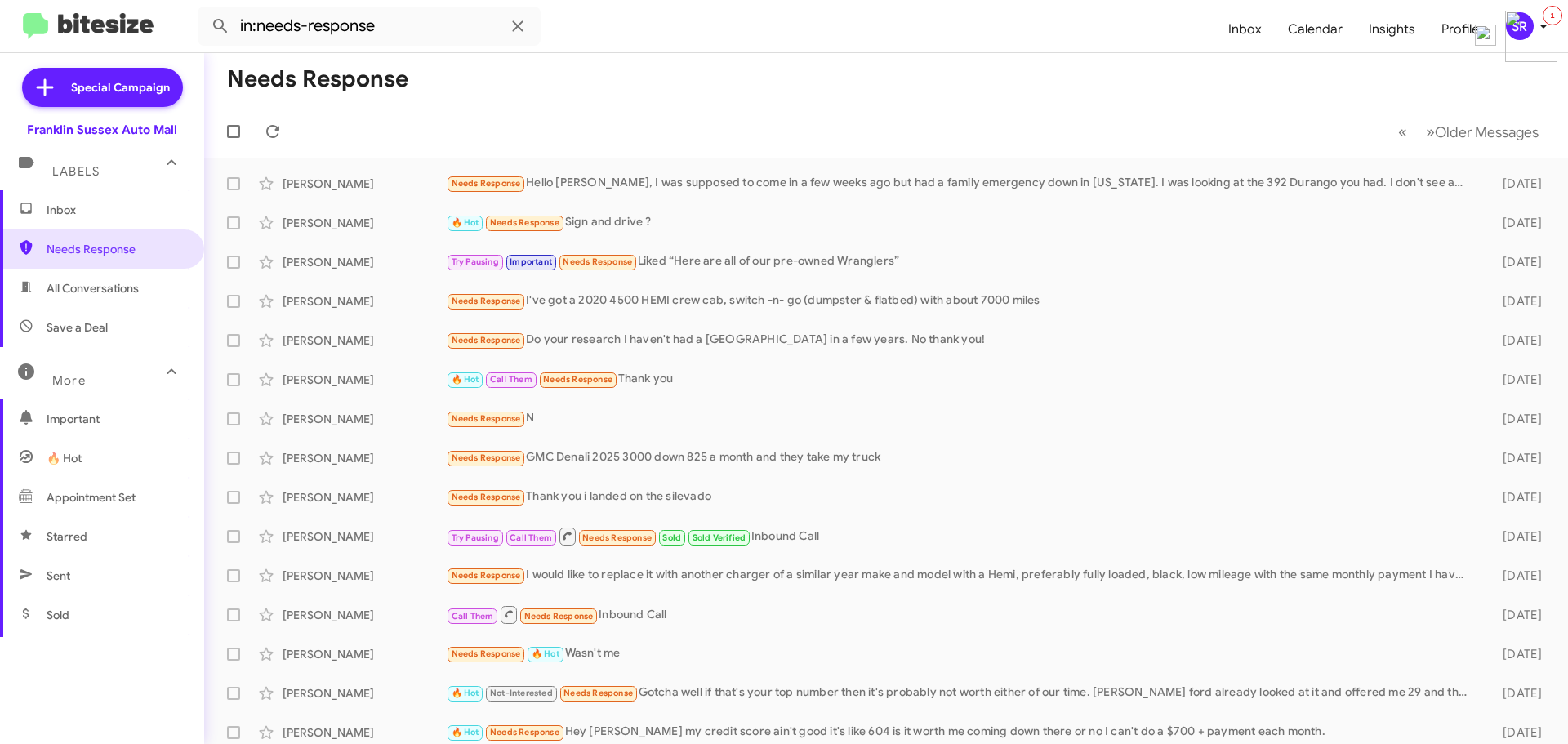
click at [74, 284] on span "All Conversations" at bounding box center [92, 287] width 92 height 16
type input "in:all-conversations"
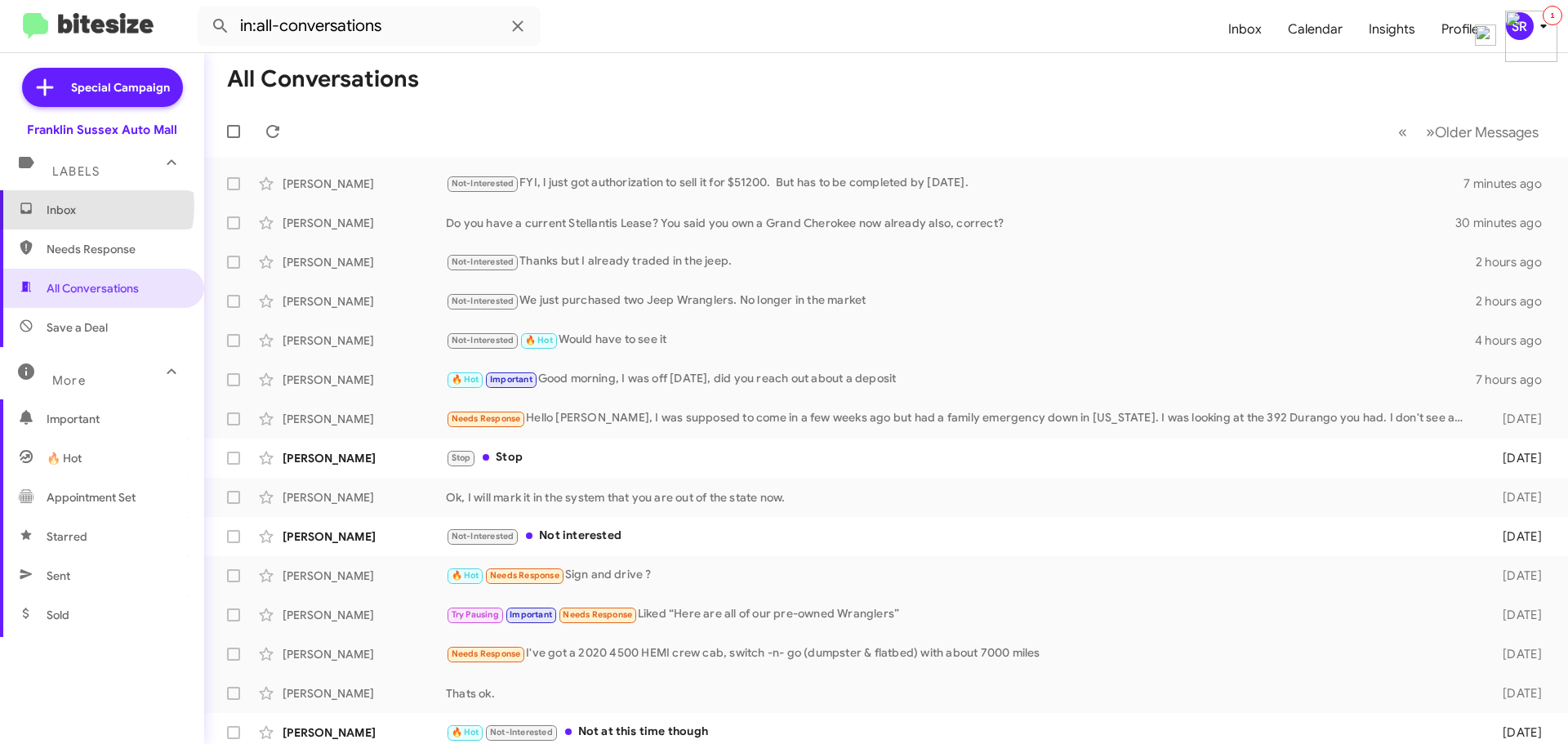
click at [78, 206] on span "Inbox" at bounding box center [115, 209] width 138 height 16
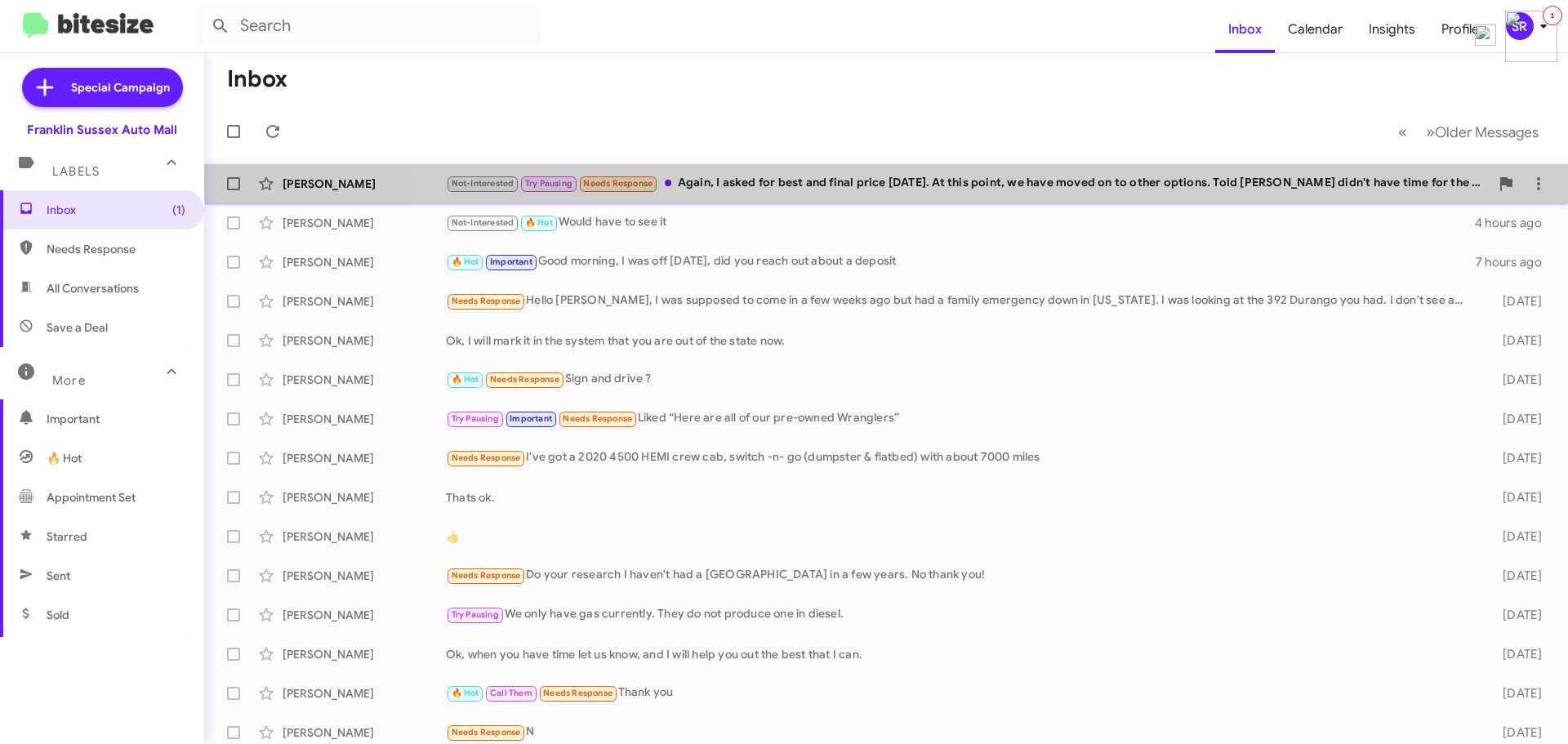
click at [1308, 182] on div "Not-Interested Try Pausing Needs Response Again, I asked for best and final pri…" at bounding box center [968, 183] width 1043 height 18
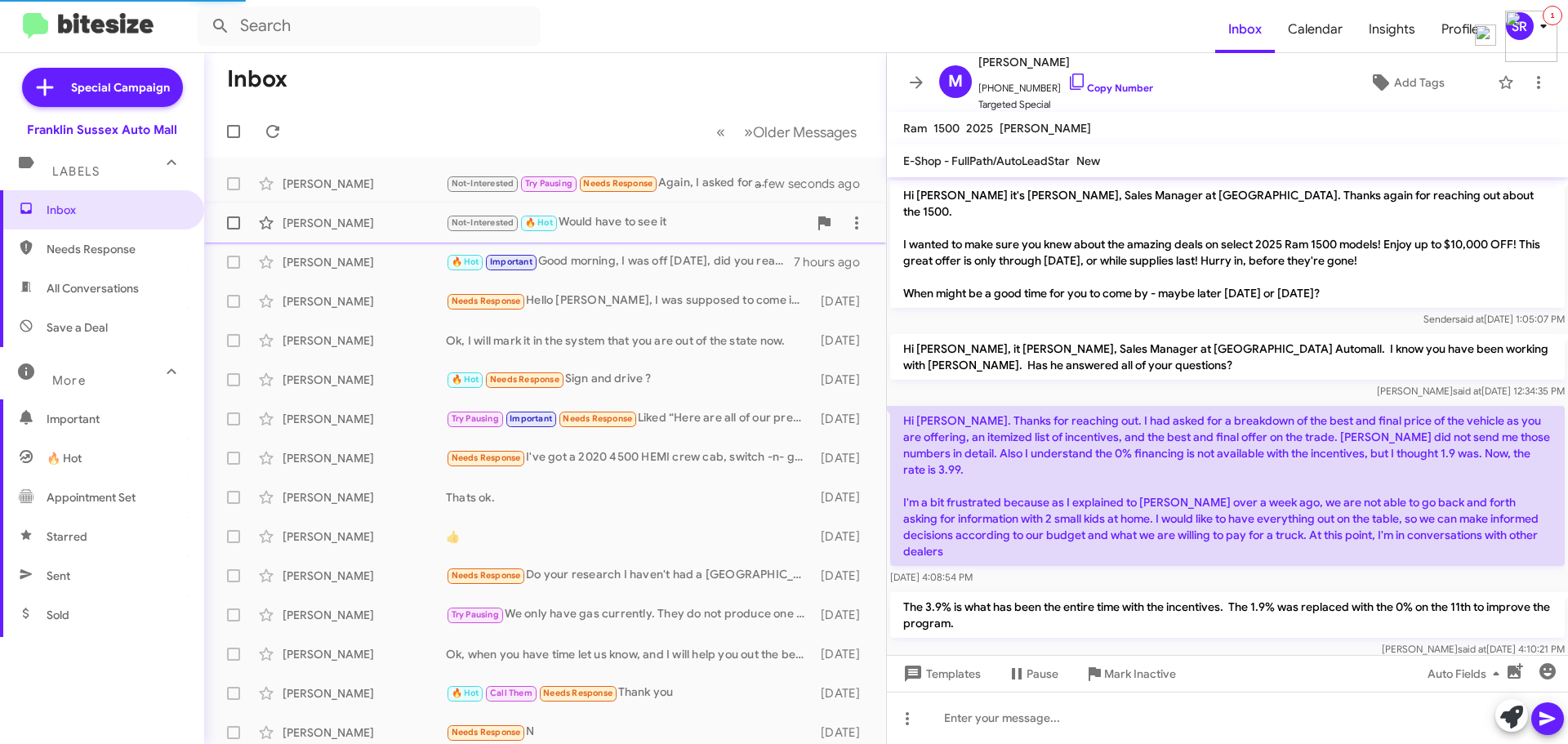
scroll to position [837, 0]
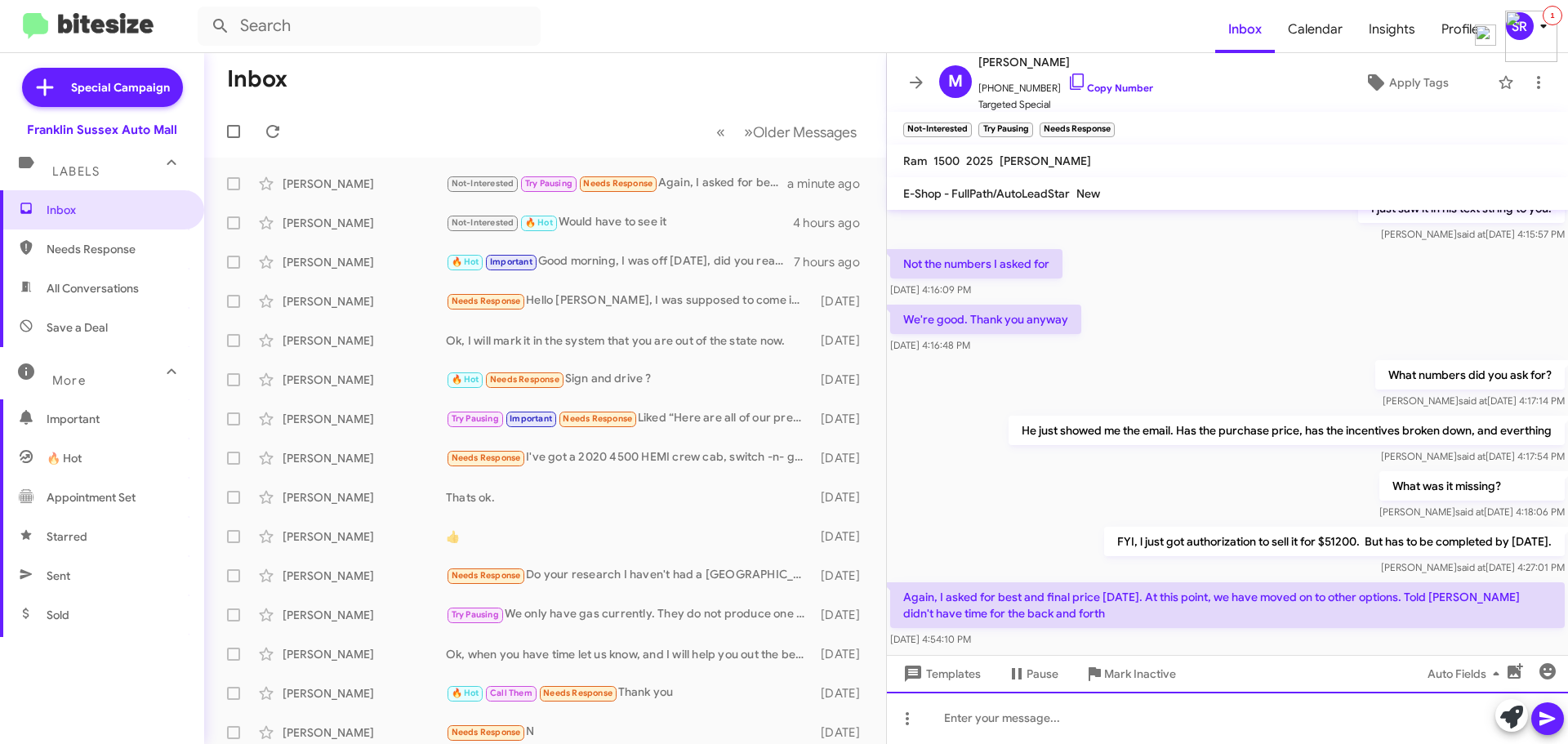
click at [1082, 722] on div at bounding box center [1227, 718] width 681 height 52
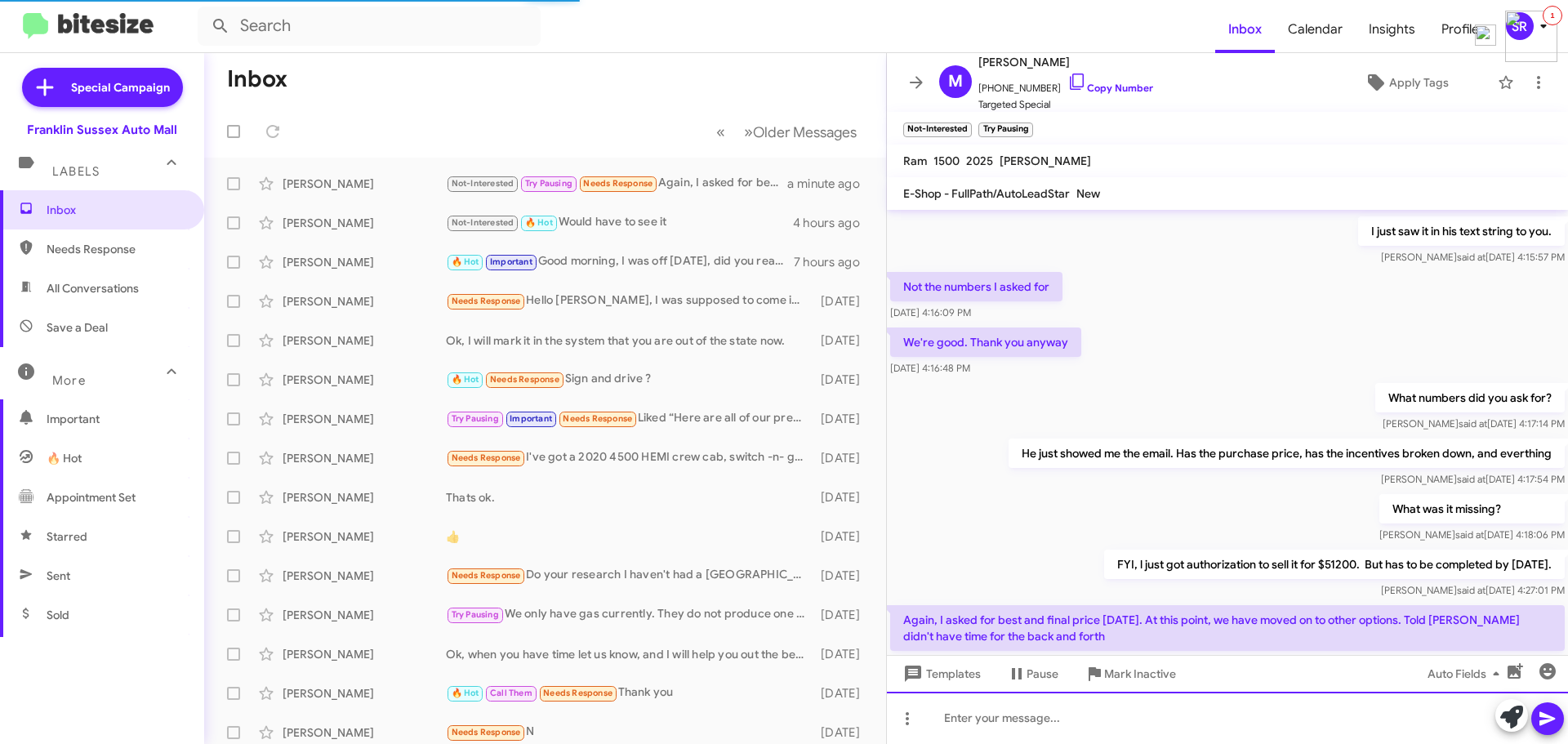
scroll to position [929, 0]
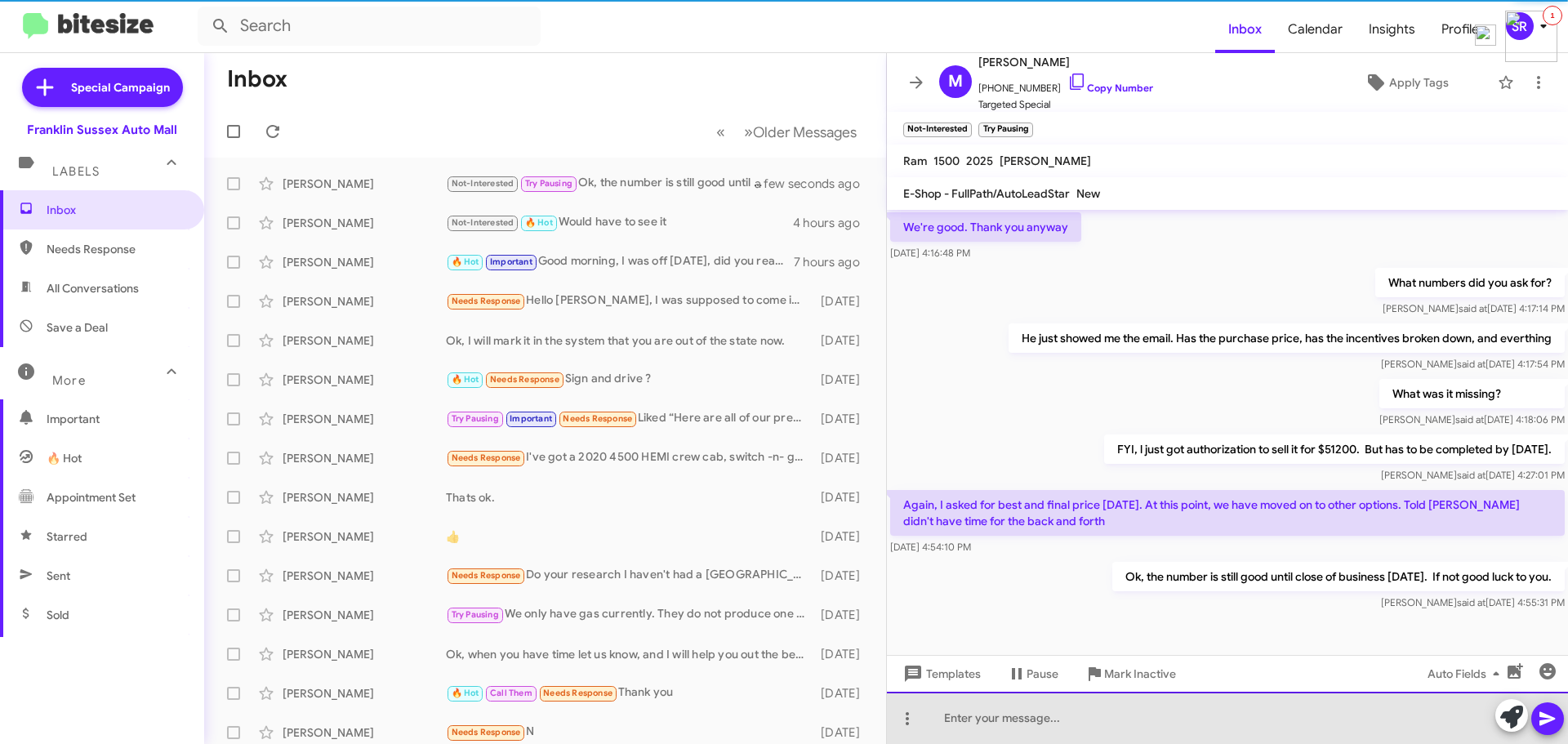
click at [1168, 719] on div at bounding box center [1227, 718] width 681 height 52
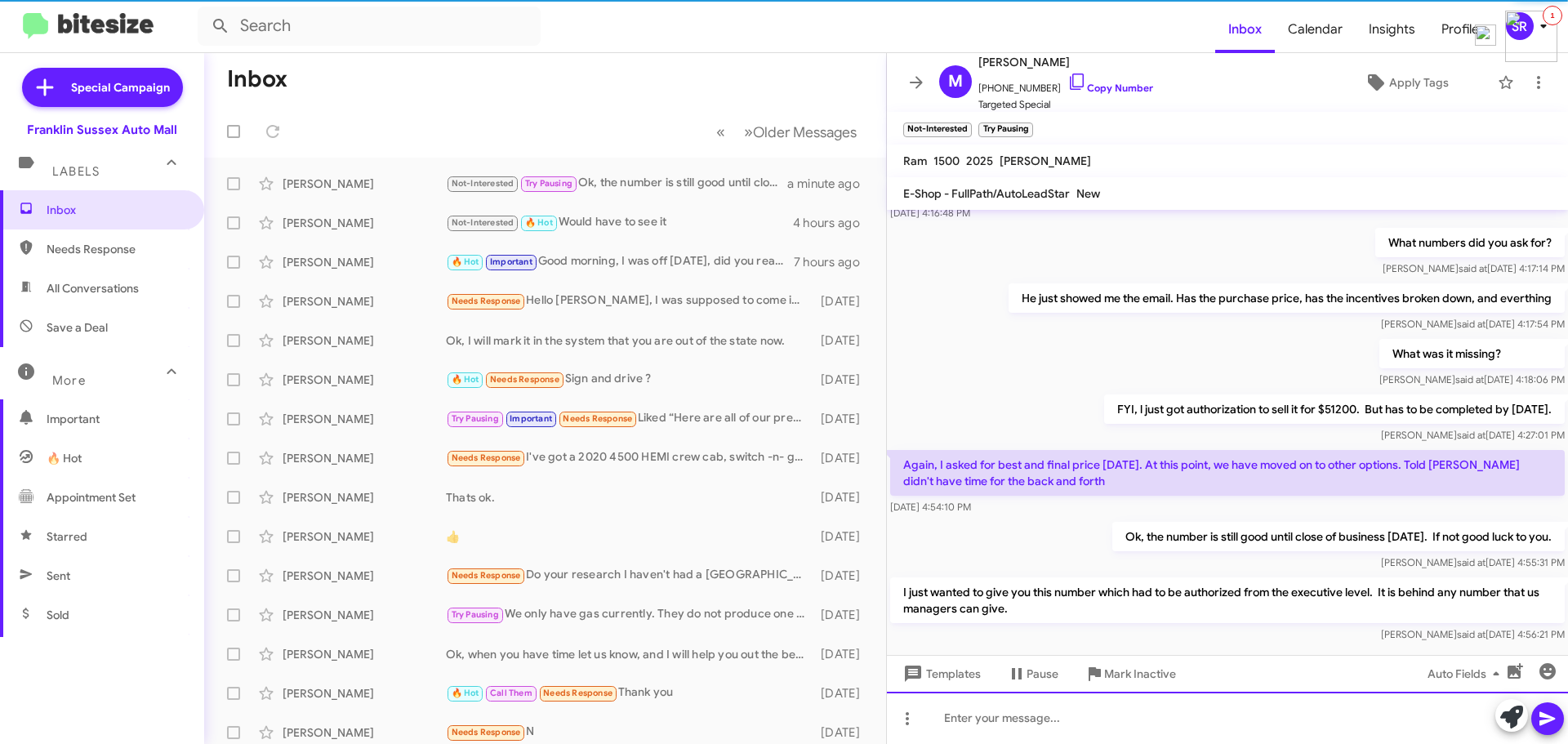
scroll to position [1005, 0]
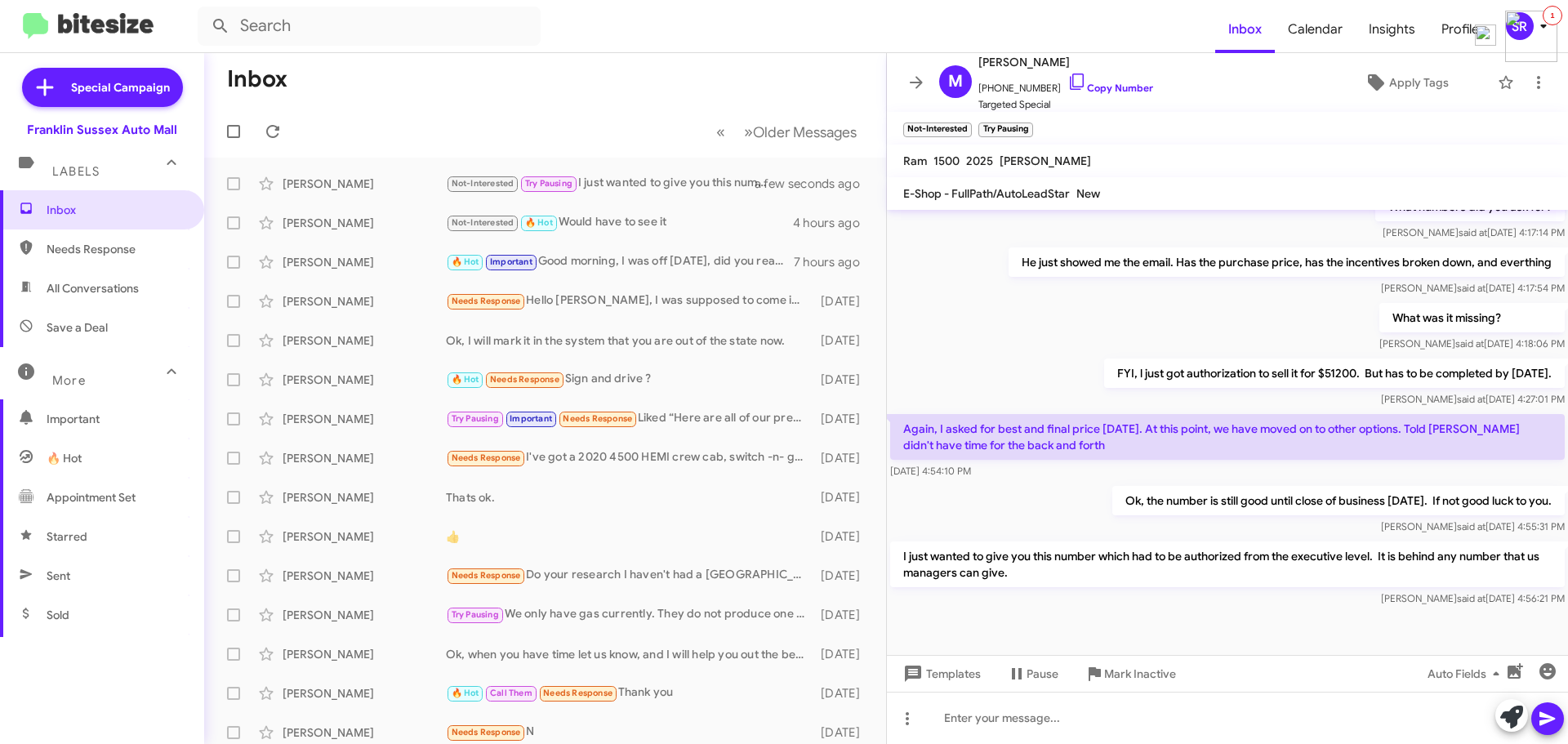
click at [94, 259] on span "Needs Response" at bounding box center [102, 249] width 204 height 40
type input "in:needs-response"
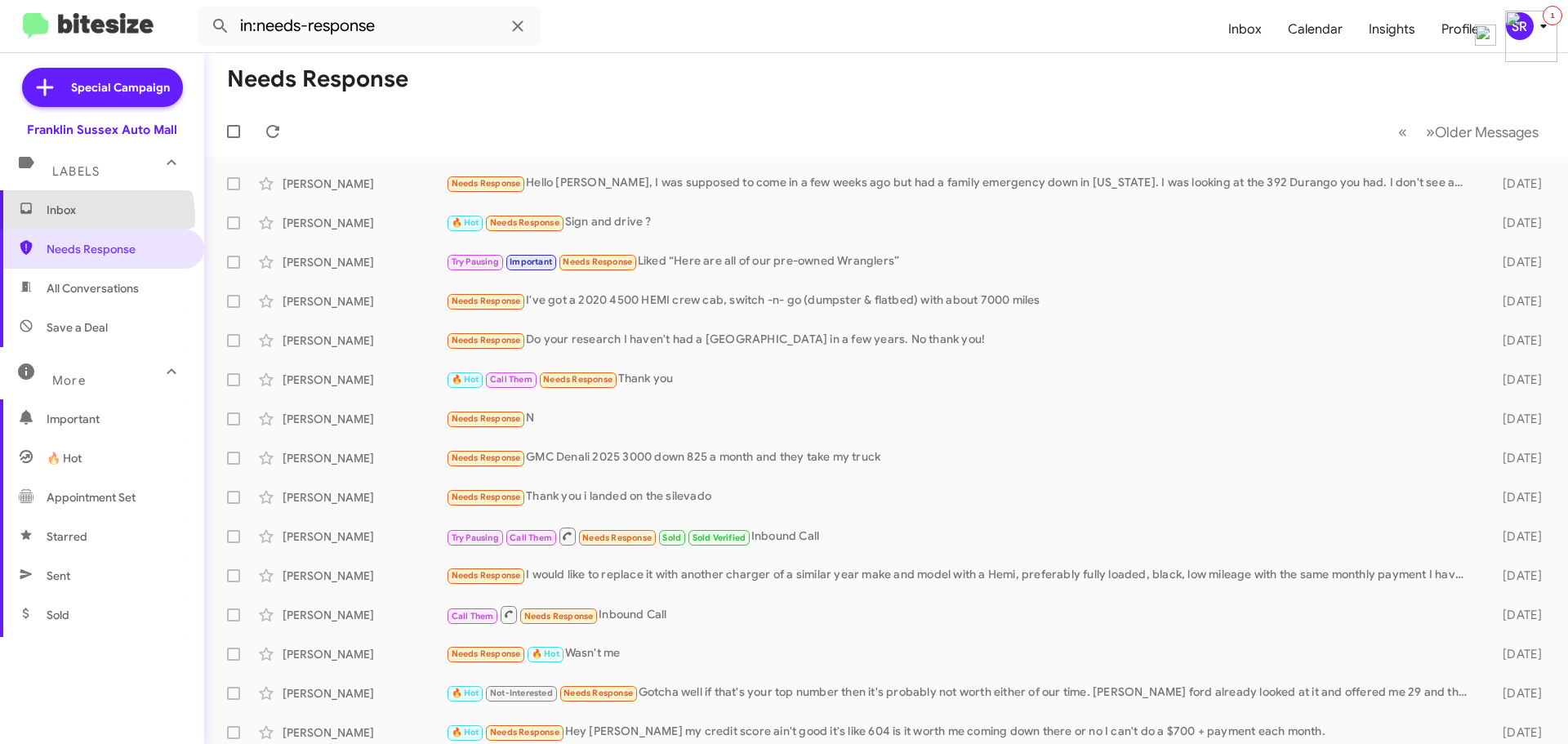
click at [85, 217] on span "Inbox" at bounding box center [115, 209] width 138 height 16
